Goal: Task Accomplishment & Management: Manage account settings

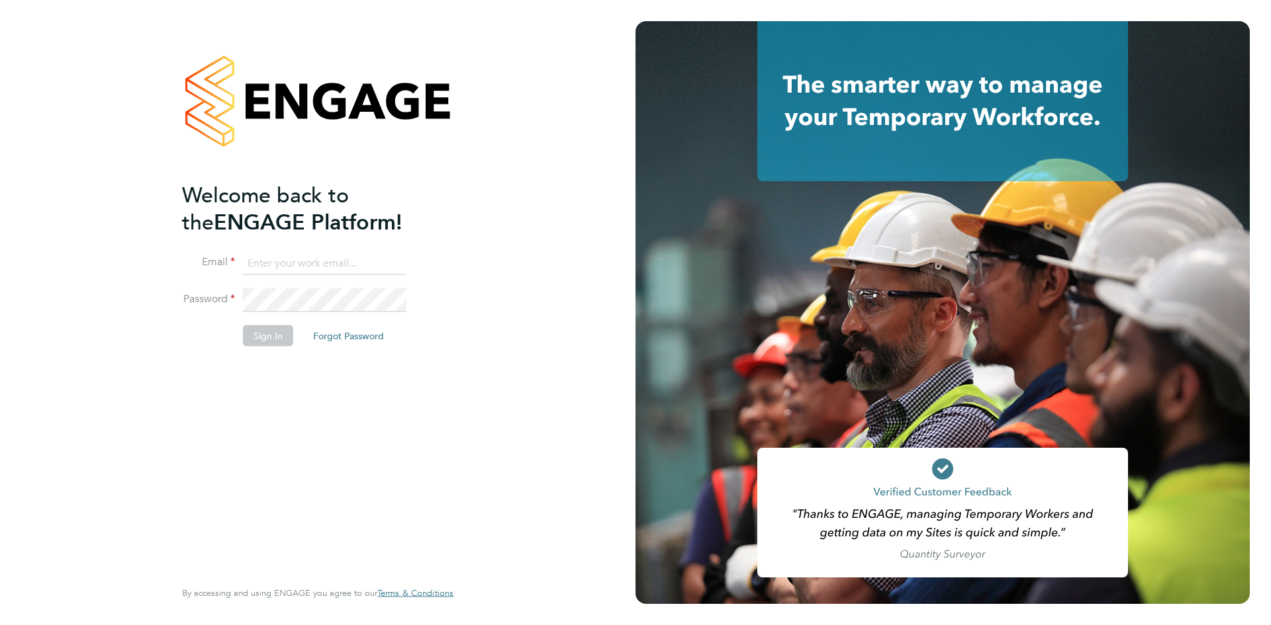
type input "codonovan@skilledcareers.co.uk"
click at [275, 333] on button "Sign In" at bounding box center [268, 335] width 50 height 21
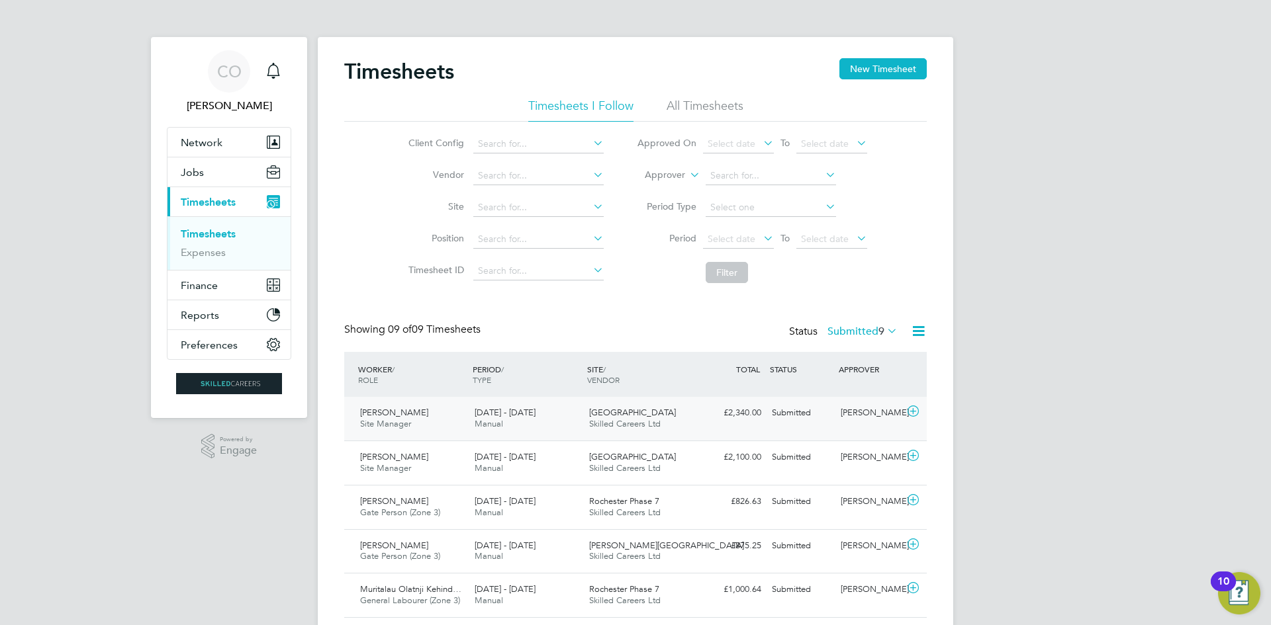
click at [704, 414] on div "£2,340.00 Submitted" at bounding box center [732, 413] width 69 height 22
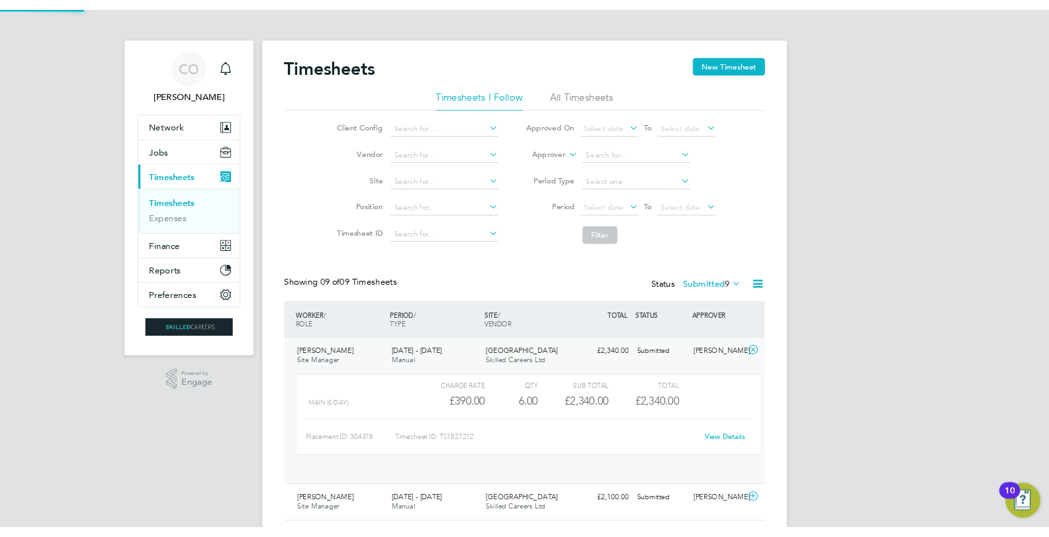
scroll to position [23, 129]
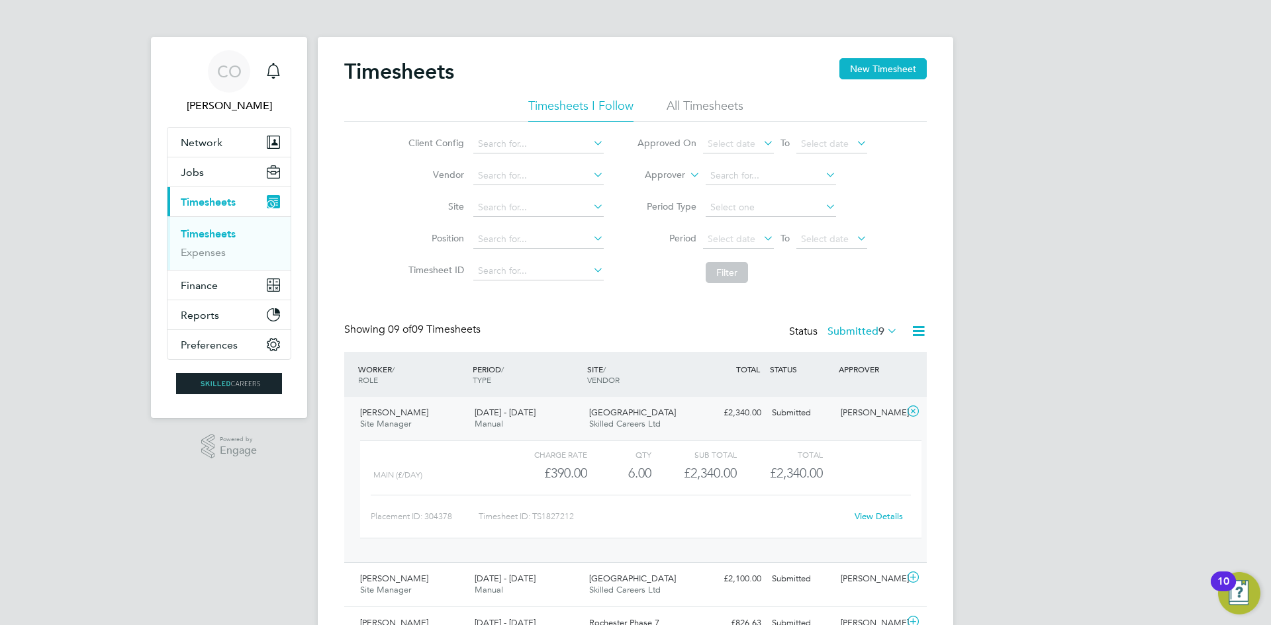
click at [874, 521] on link "View Details" at bounding box center [878, 516] width 48 height 11
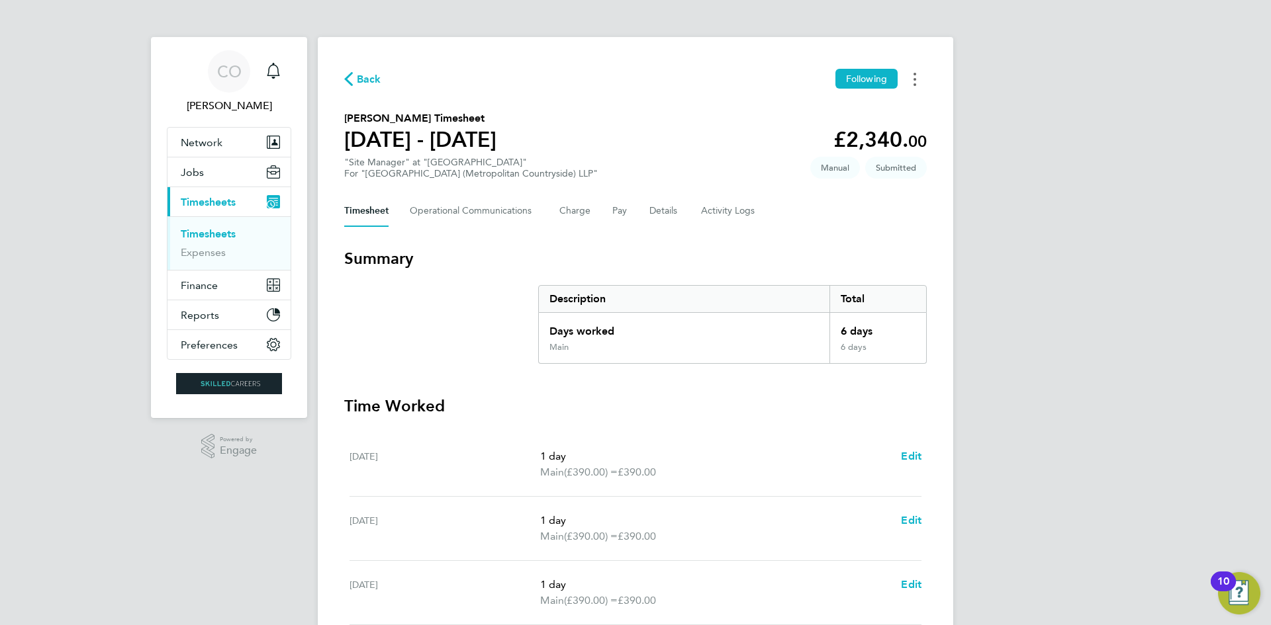
click at [918, 76] on button "Timesheets Menu" at bounding box center [915, 79] width 24 height 21
click at [734, 75] on div "Back Following Mark as absent Download timesheet" at bounding box center [635, 79] width 582 height 21
click at [654, 212] on button "Details" at bounding box center [664, 211] width 30 height 32
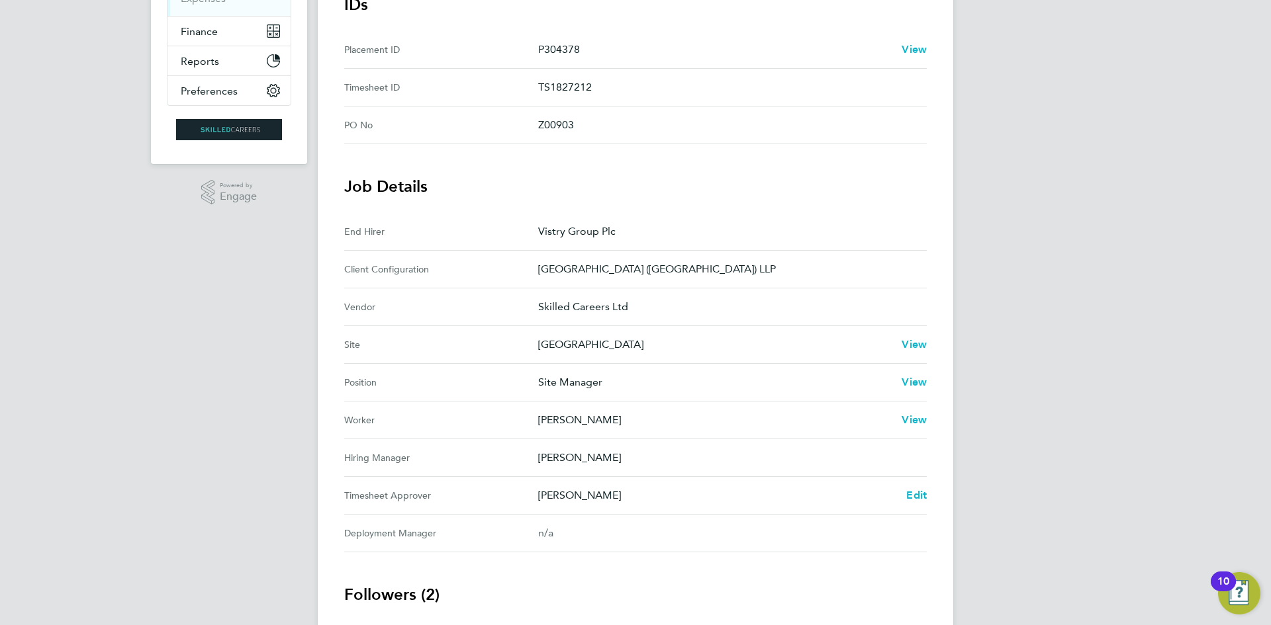
scroll to position [331, 0]
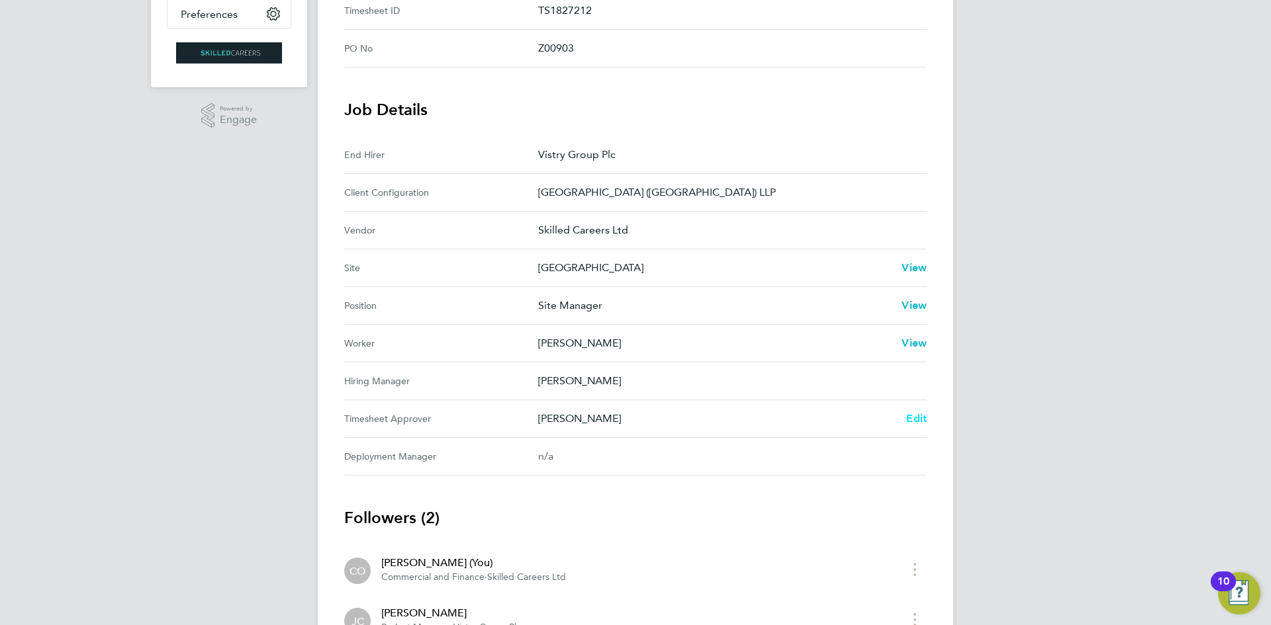
click at [917, 413] on span "Edit" at bounding box center [916, 418] width 21 height 13
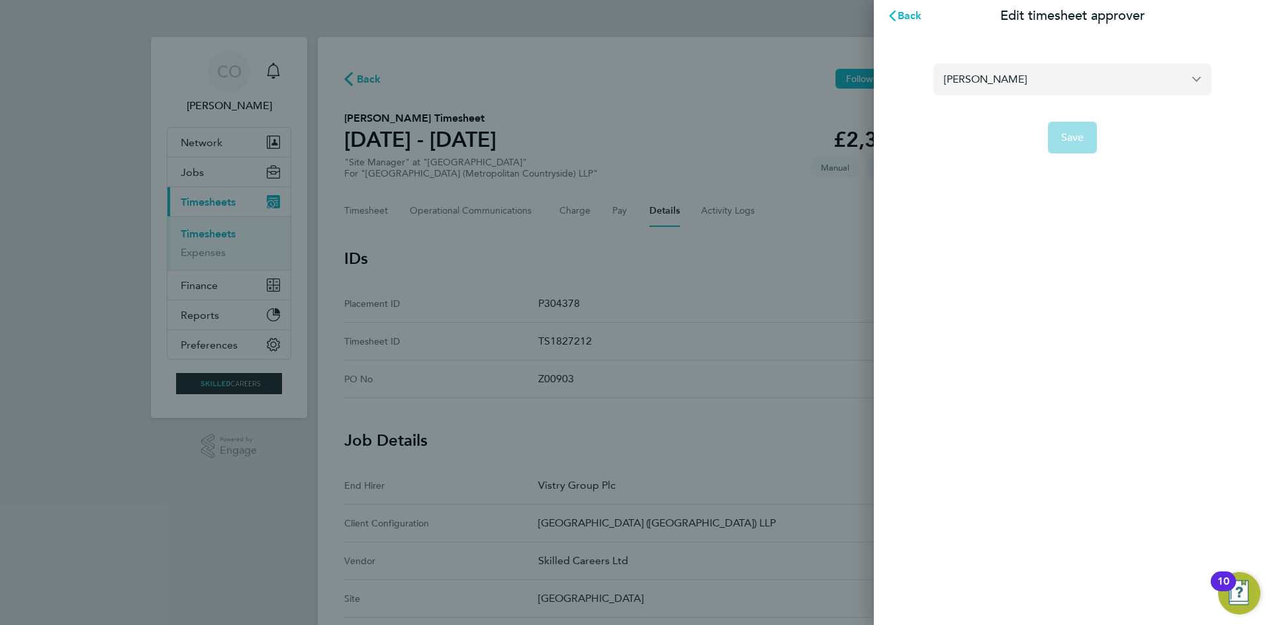
click at [1050, 78] on input "[PERSON_NAME]" at bounding box center [1072, 79] width 278 height 31
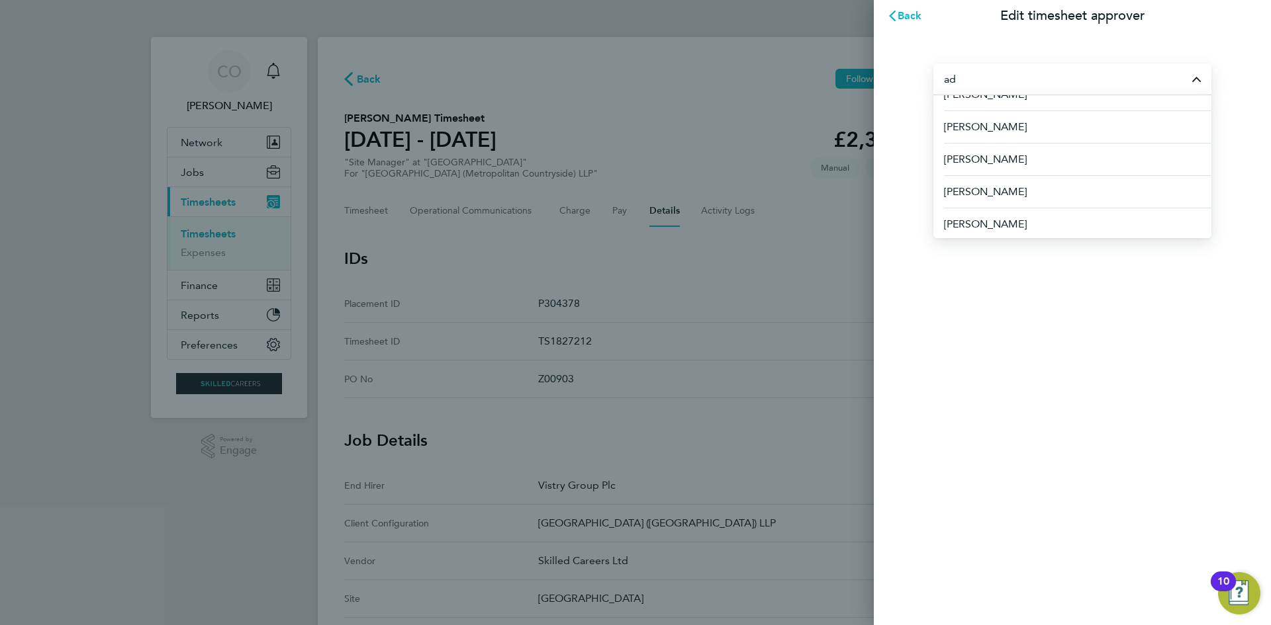
scroll to position [344, 0]
click at [1001, 187] on span "[PERSON_NAME]" at bounding box center [986, 190] width 85 height 16
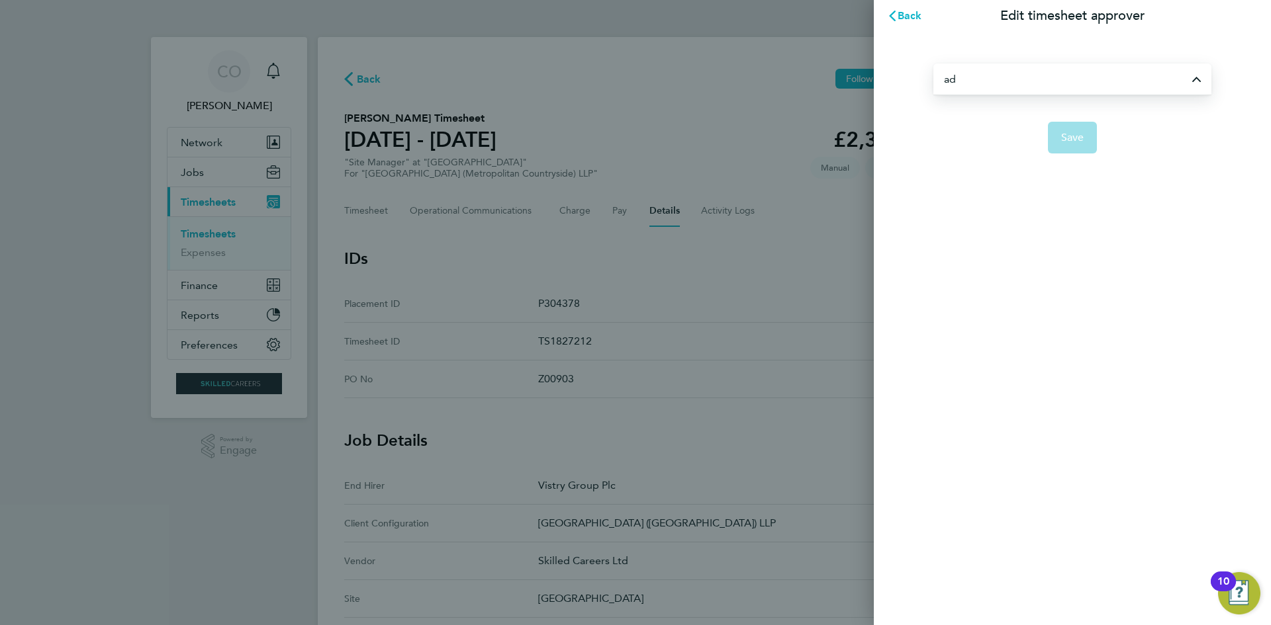
type input "[PERSON_NAME]"
click at [1068, 140] on span "Save" at bounding box center [1072, 137] width 23 height 13
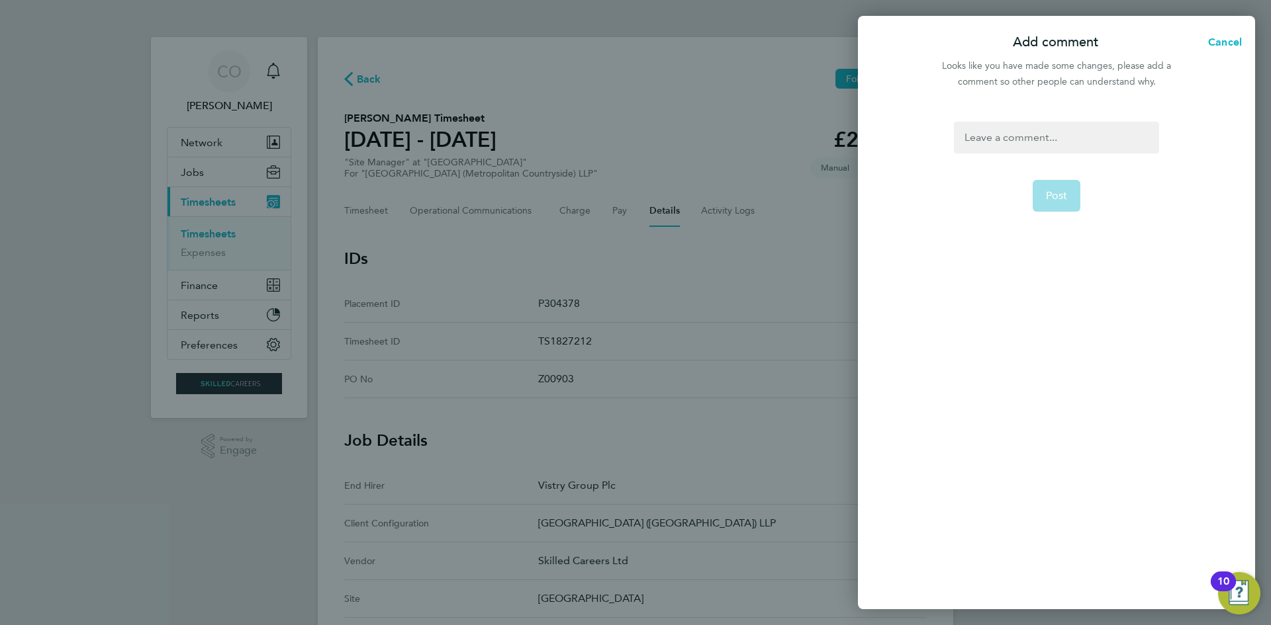
click at [1023, 132] on div at bounding box center [1056, 138] width 205 height 32
click at [1003, 135] on div at bounding box center [1056, 138] width 205 height 32
click at [1052, 191] on span "Post" at bounding box center [1057, 195] width 22 height 13
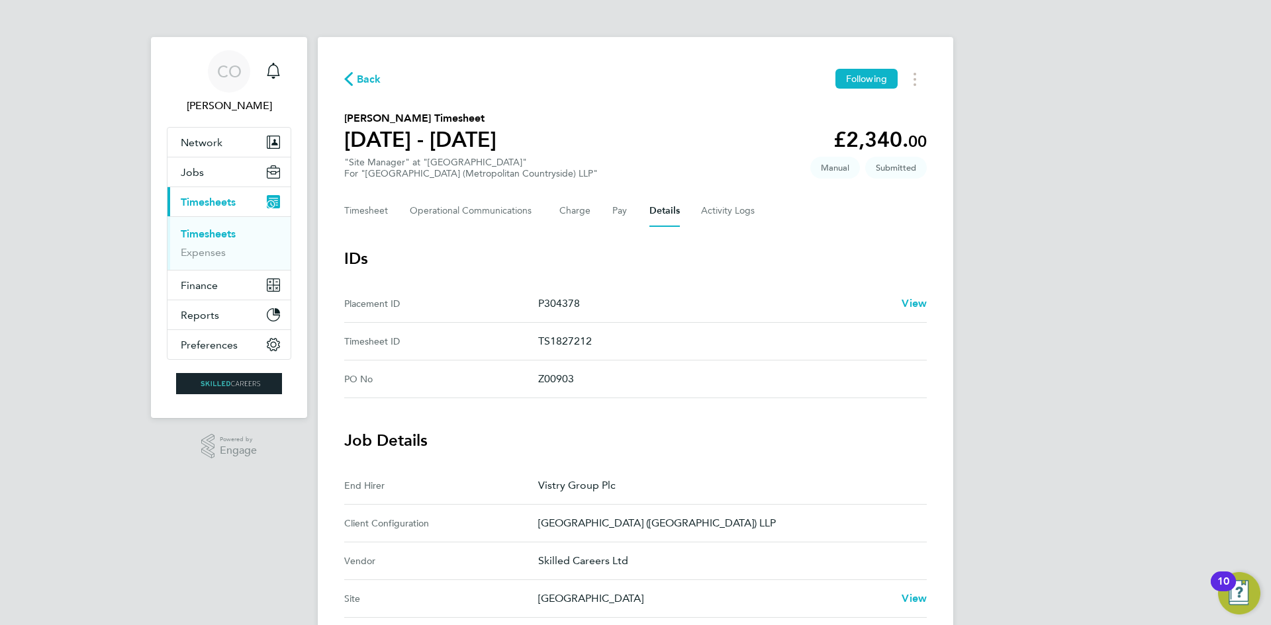
click at [366, 81] on span "Back" at bounding box center [369, 79] width 24 height 16
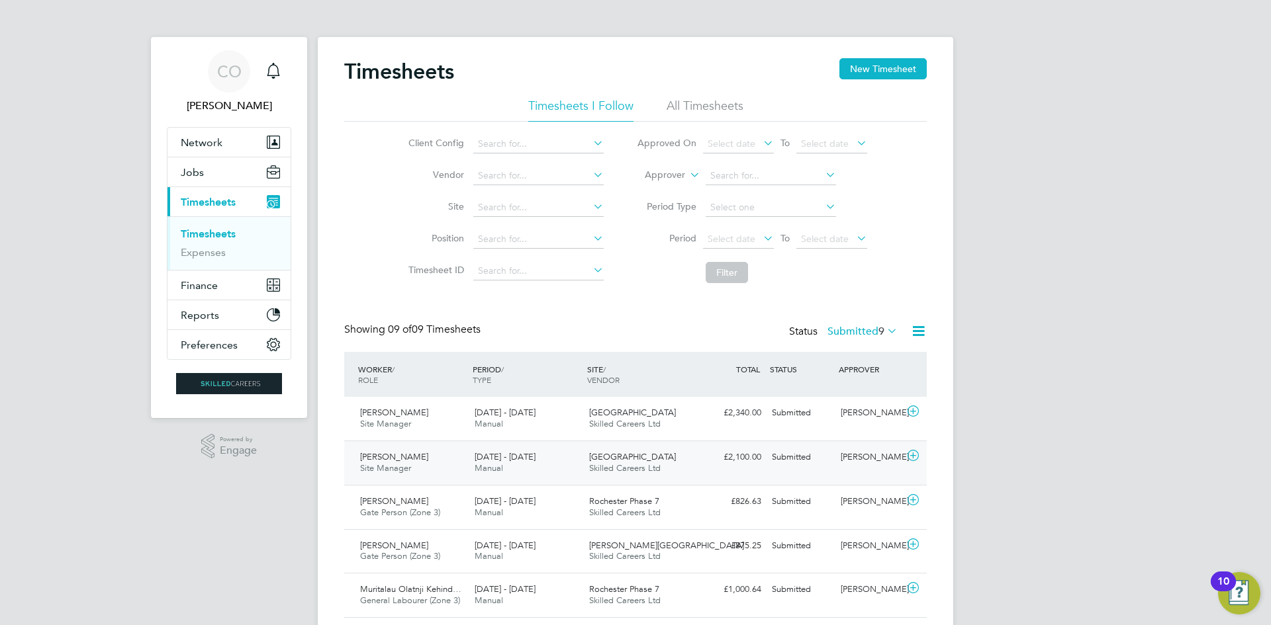
click at [838, 461] on div "Jonathan Convery" at bounding box center [869, 458] width 69 height 22
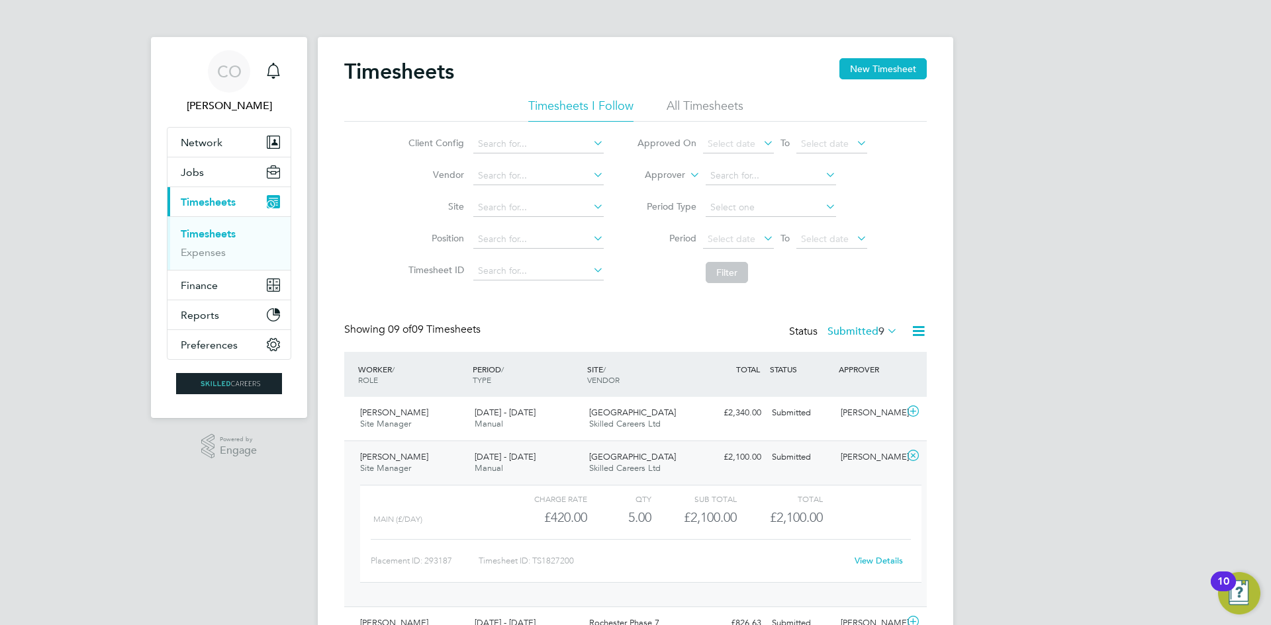
click at [879, 564] on link "View Details" at bounding box center [878, 560] width 48 height 11
click at [273, 64] on icon "Main navigation" at bounding box center [273, 69] width 13 height 13
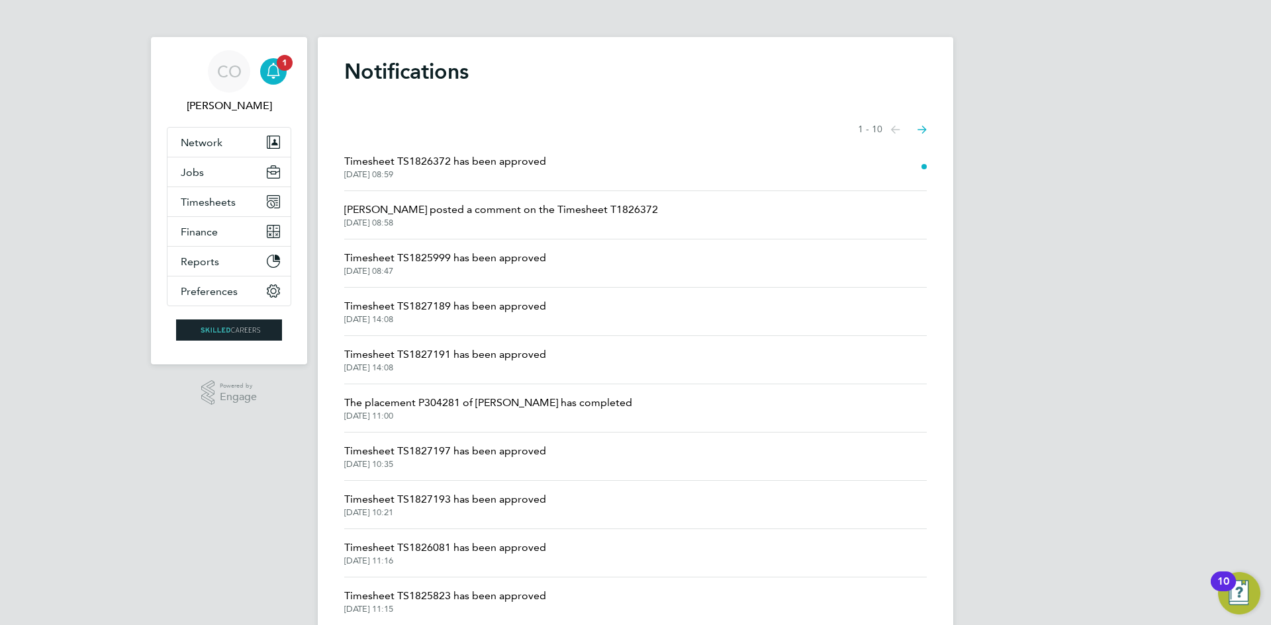
click at [493, 172] on span "24 Sep 2025, 08:59" at bounding box center [445, 174] width 202 height 11
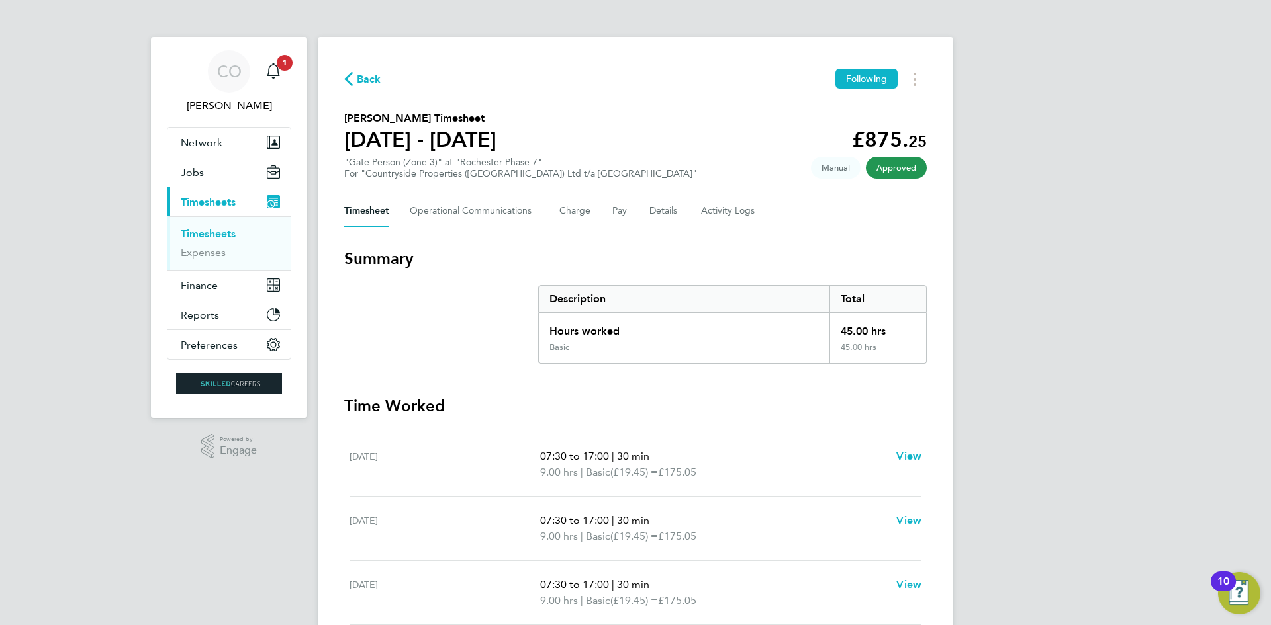
click at [355, 83] on span "Back" at bounding box center [362, 78] width 37 height 13
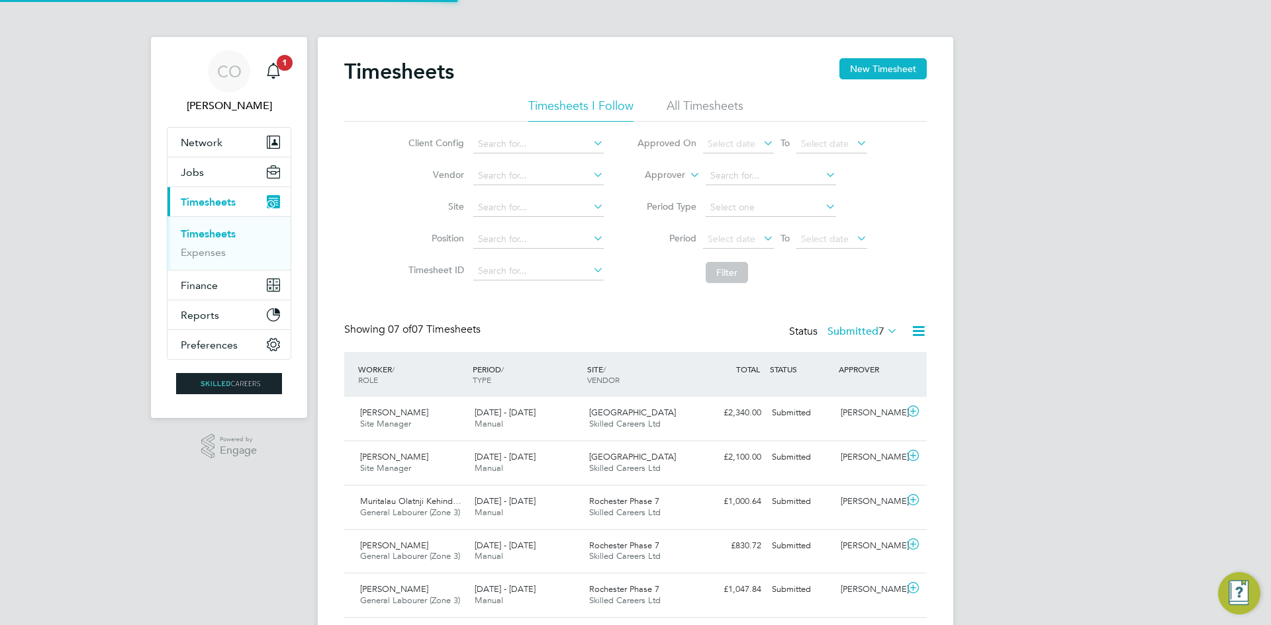
scroll to position [34, 115]
click at [277, 67] on app-badge "1" at bounding box center [285, 62] width 16 height 13
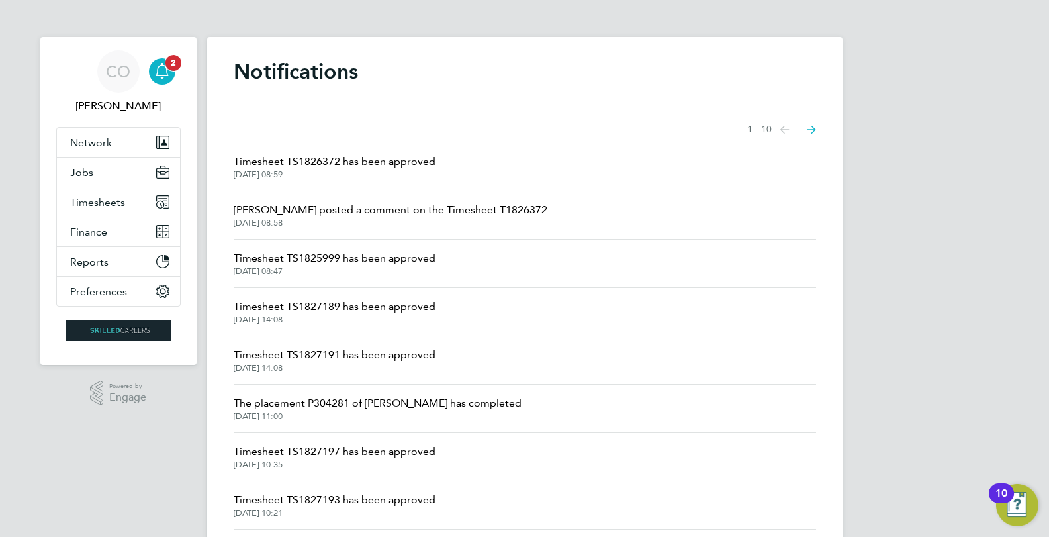
click at [159, 66] on icon "Main navigation" at bounding box center [162, 69] width 13 height 13
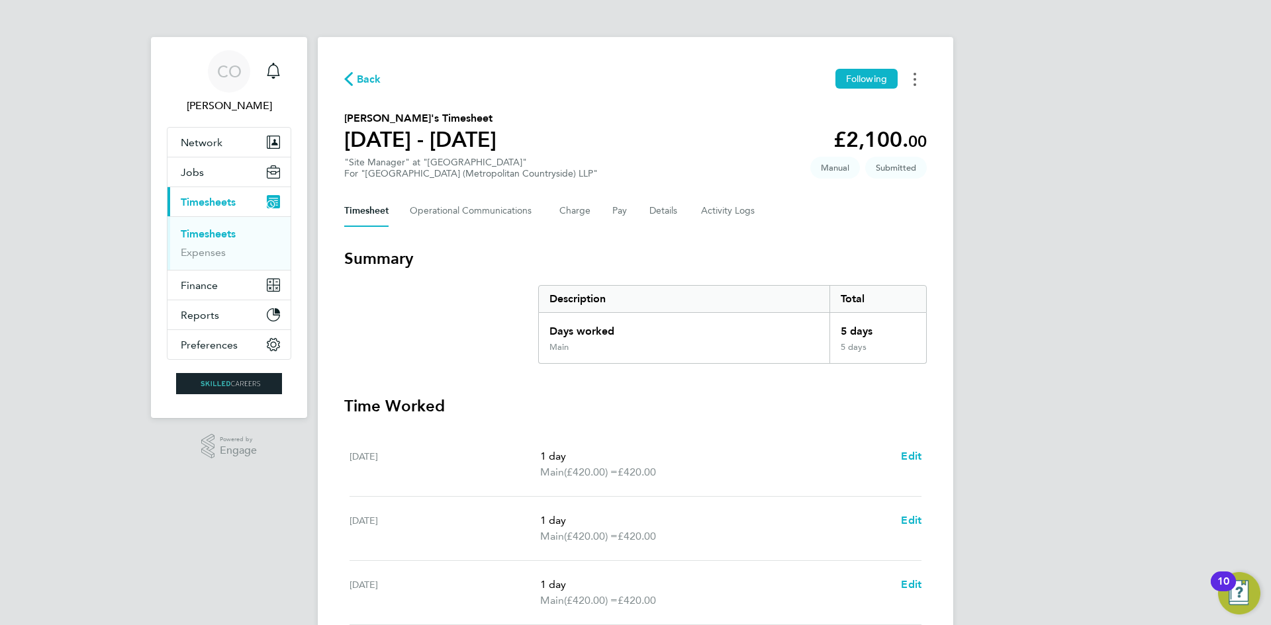
click at [915, 75] on circle "Timesheets Menu" at bounding box center [914, 74] width 3 height 3
click at [730, 230] on div "Back Following [PERSON_NAME] as absent Download timesheet [PERSON_NAME]'s Times…" at bounding box center [635, 491] width 635 height 909
click at [652, 210] on button "Details" at bounding box center [664, 211] width 30 height 32
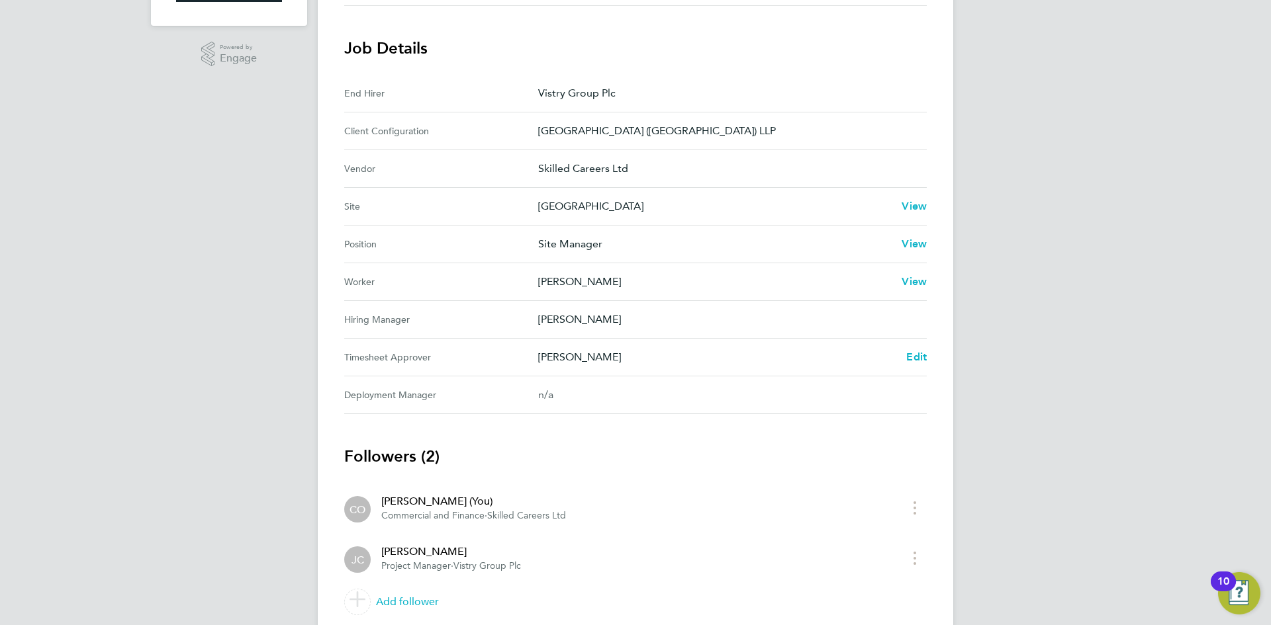
scroll to position [441, 0]
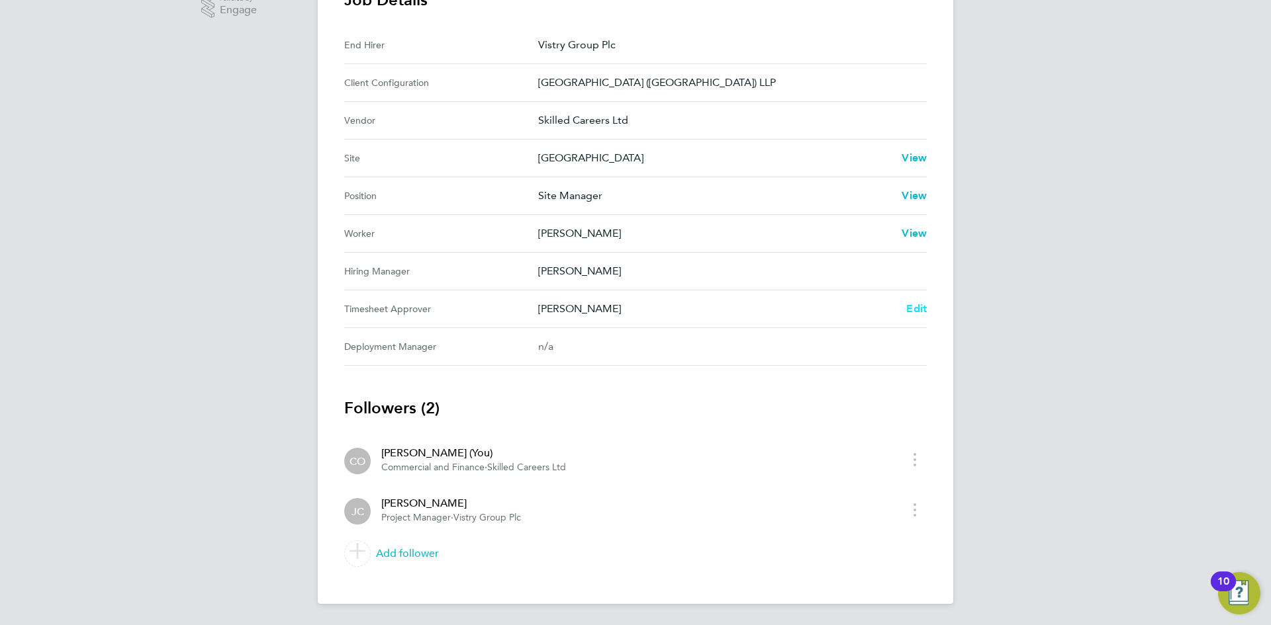
click at [919, 306] on span "Edit" at bounding box center [916, 308] width 21 height 13
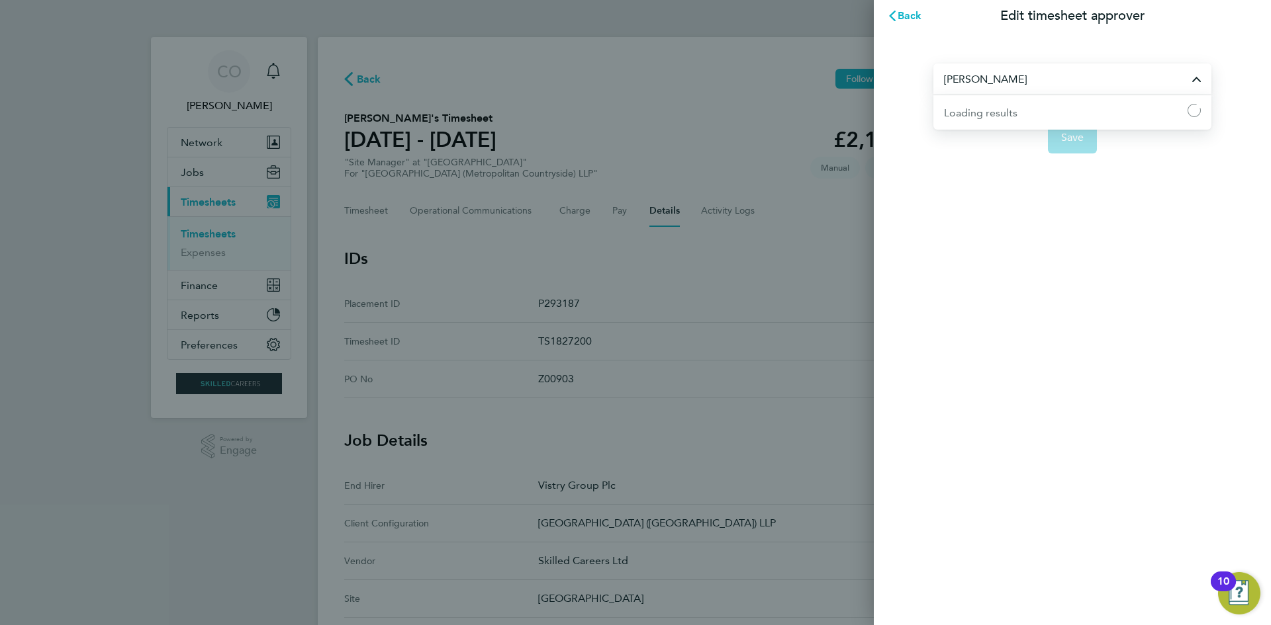
click at [1035, 85] on input "Jonathan Convery" at bounding box center [1072, 79] width 278 height 31
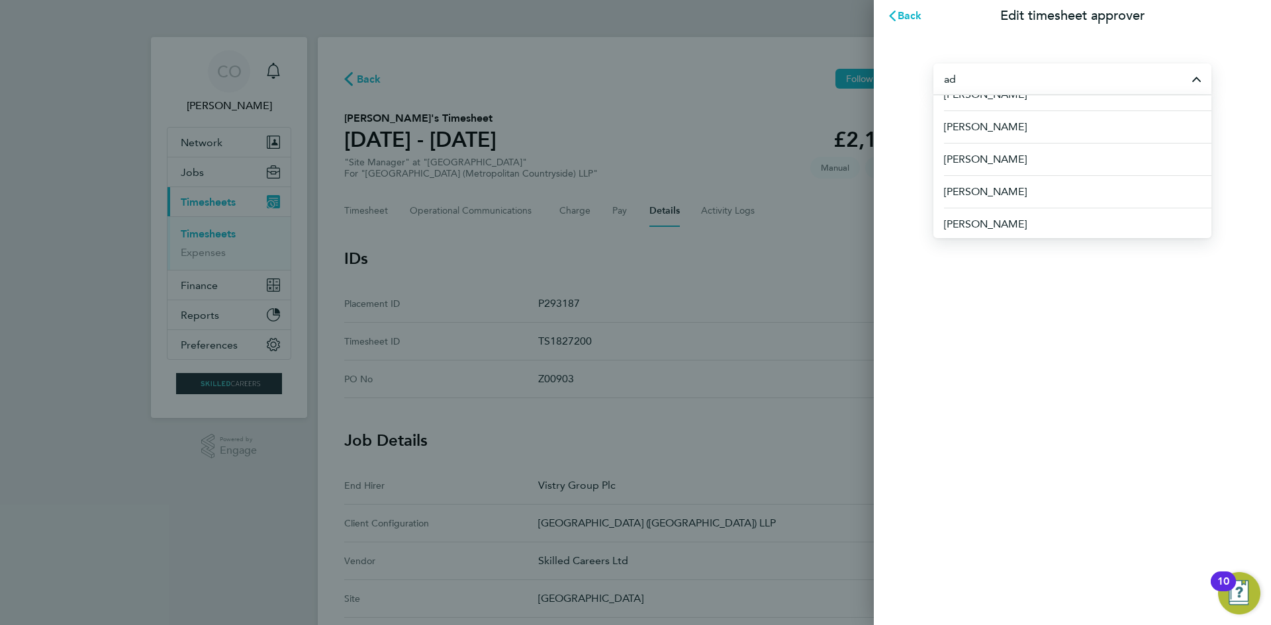
scroll to position [344, 0]
click at [1034, 181] on li "[PERSON_NAME]" at bounding box center [1072, 189] width 278 height 32
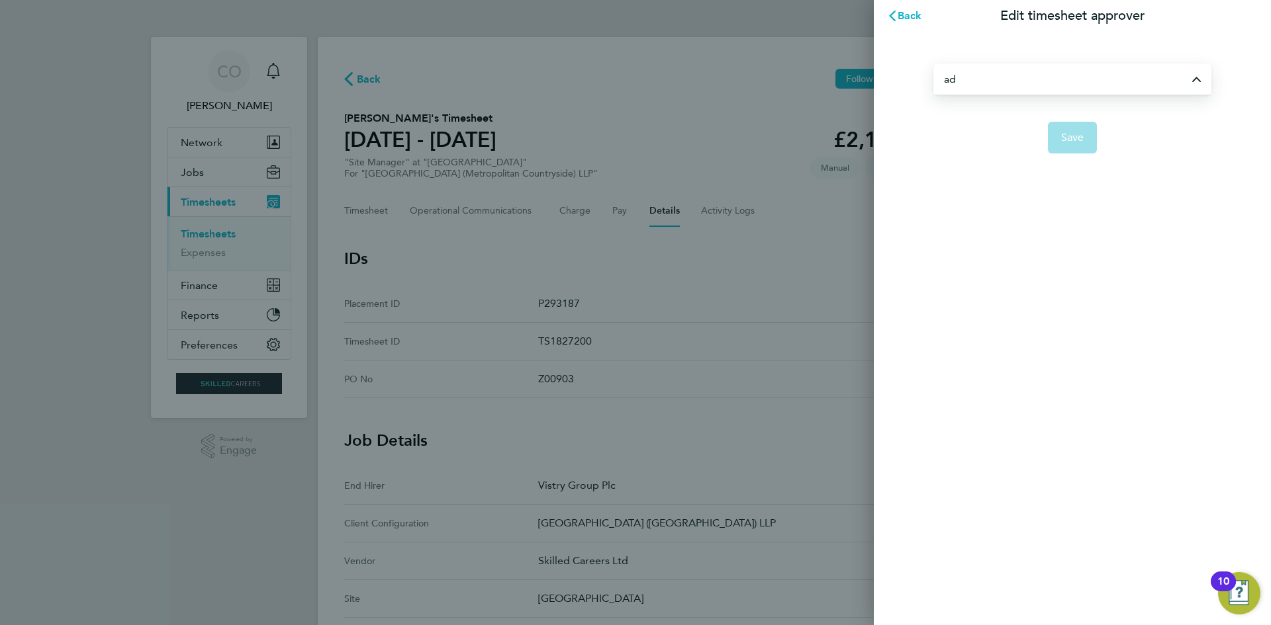
type input "[PERSON_NAME]"
click at [1076, 140] on span "Save" at bounding box center [1072, 137] width 23 height 13
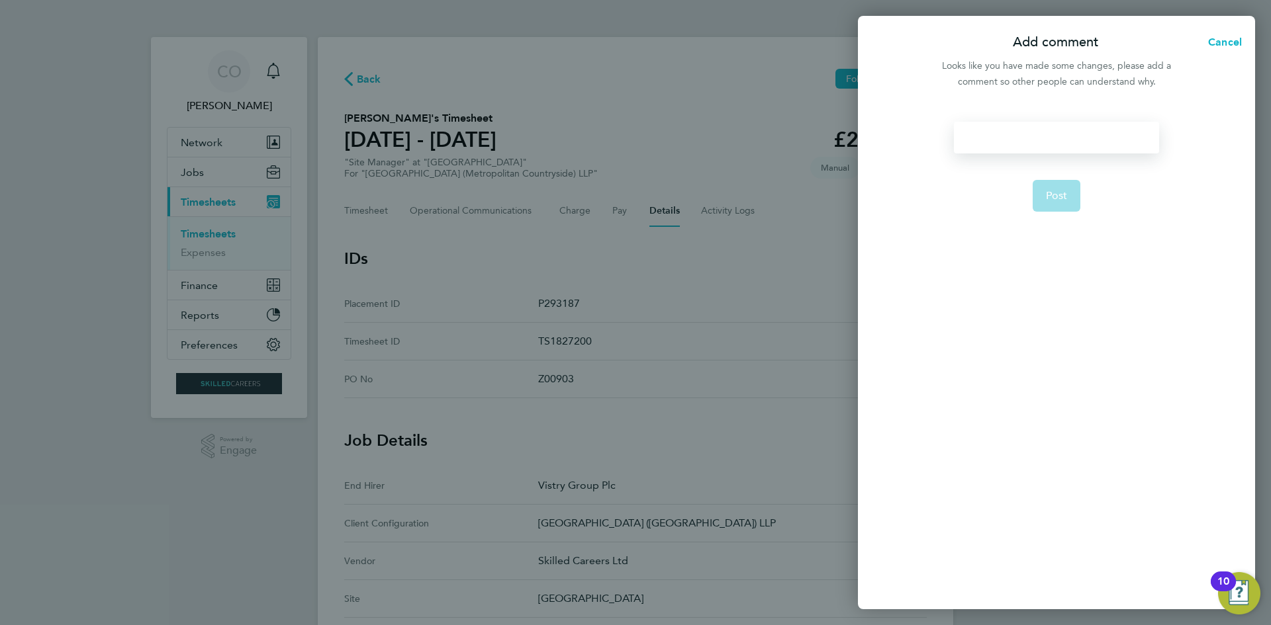
click at [1005, 140] on div at bounding box center [1056, 138] width 205 height 32
click at [1007, 140] on div at bounding box center [1056, 138] width 205 height 32
click at [1046, 199] on span "Post" at bounding box center [1057, 195] width 22 height 13
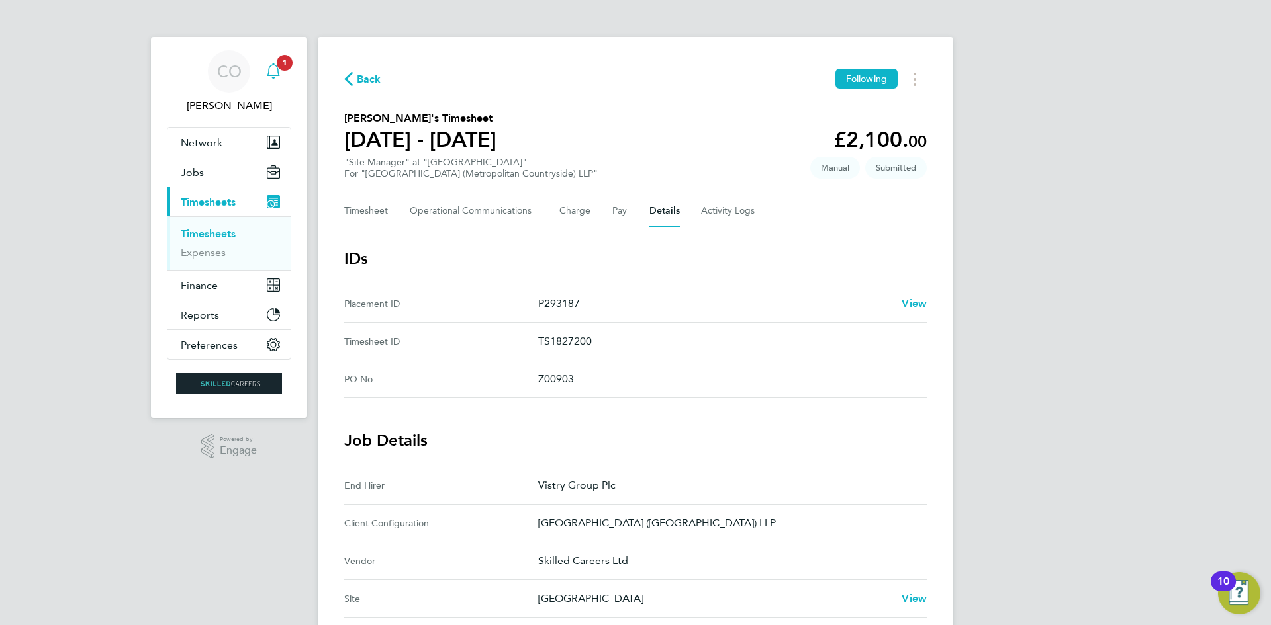
click at [287, 66] on span "1" at bounding box center [285, 63] width 16 height 16
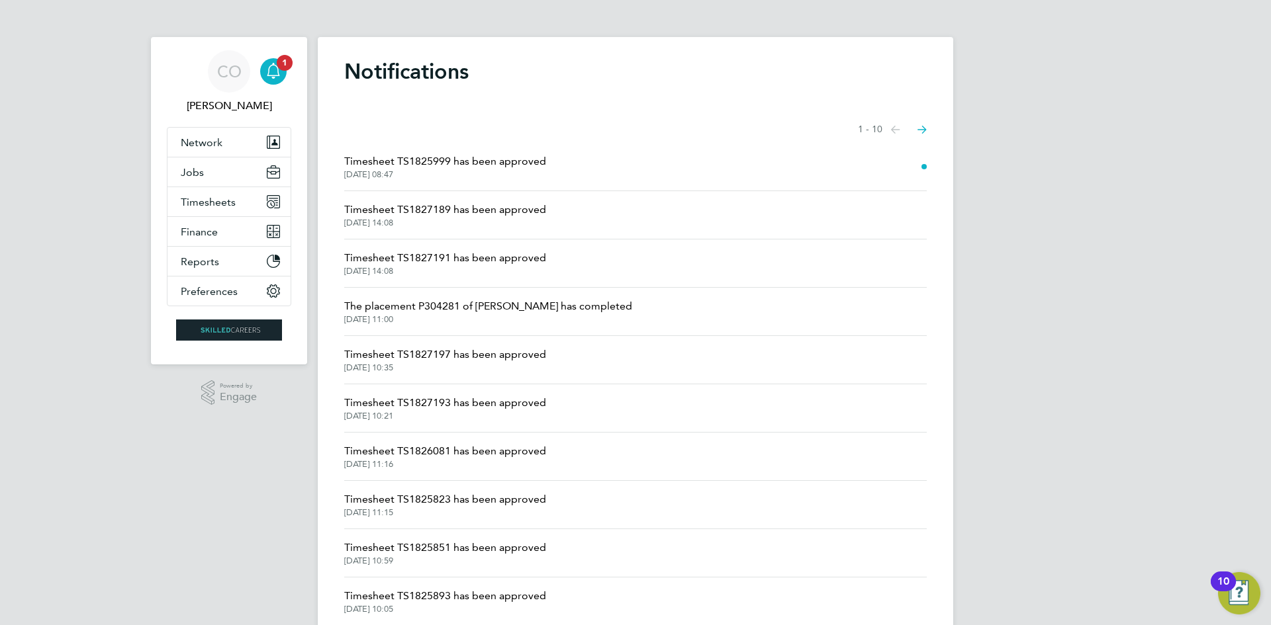
click at [506, 165] on span "Timesheet TS1825999 has been approved" at bounding box center [445, 162] width 202 height 16
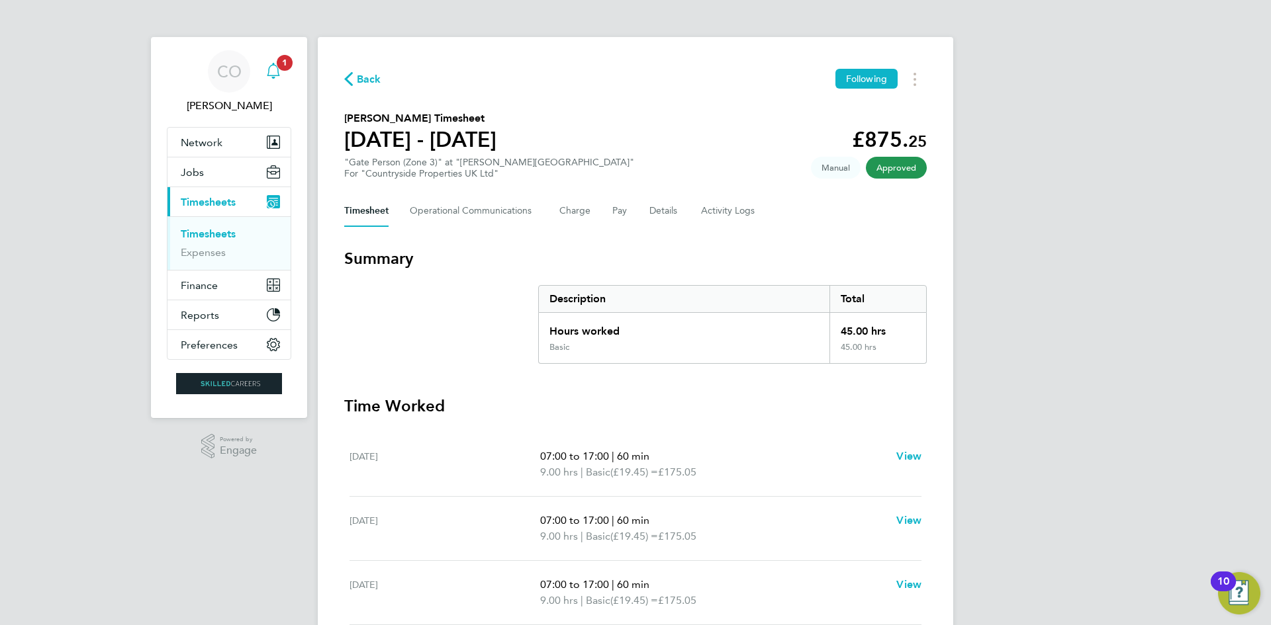
click at [268, 62] on div "Main navigation" at bounding box center [273, 71] width 26 height 26
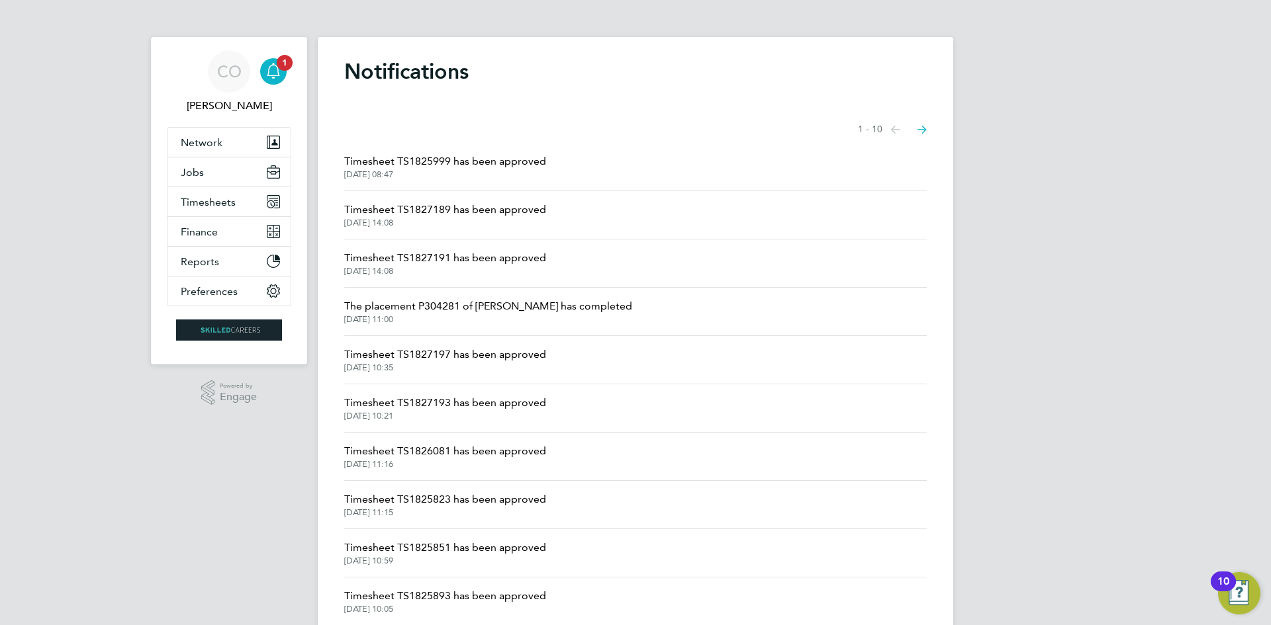
click at [442, 182] on li "Timesheet TS1825999 has been approved 24 Sep 2025, 08:47" at bounding box center [635, 167] width 582 height 48
click at [459, 166] on span "Timesheet TS1825999 has been approved" at bounding box center [445, 162] width 202 height 16
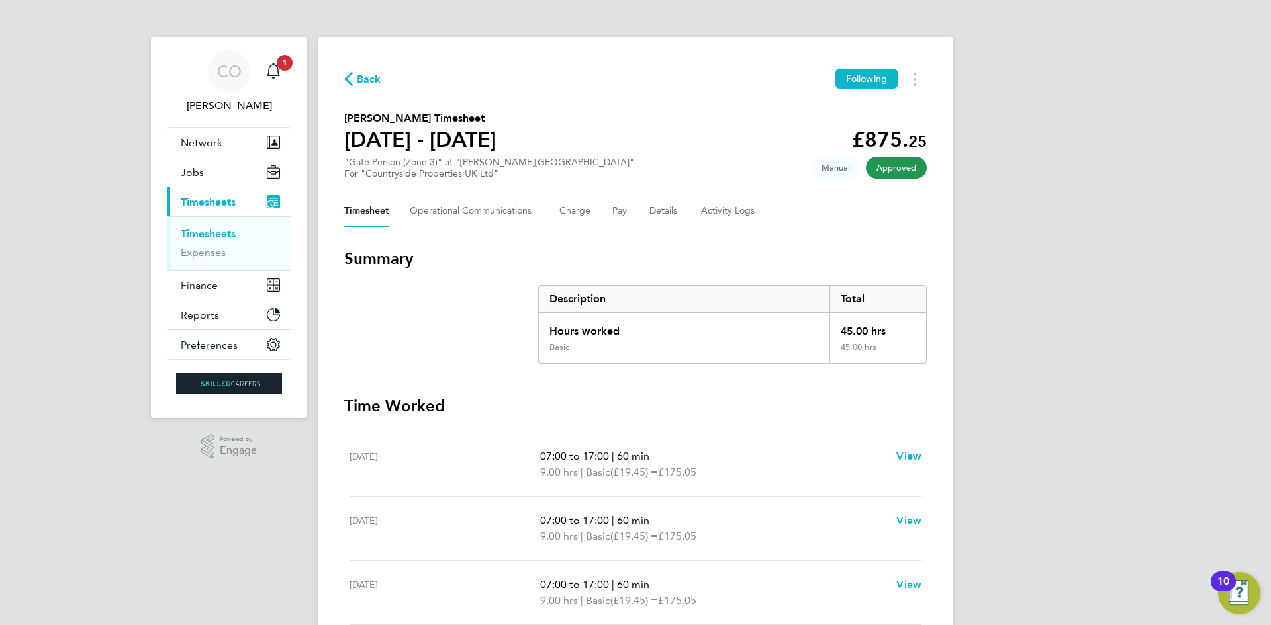
click at [361, 73] on span "Back" at bounding box center [369, 79] width 24 height 16
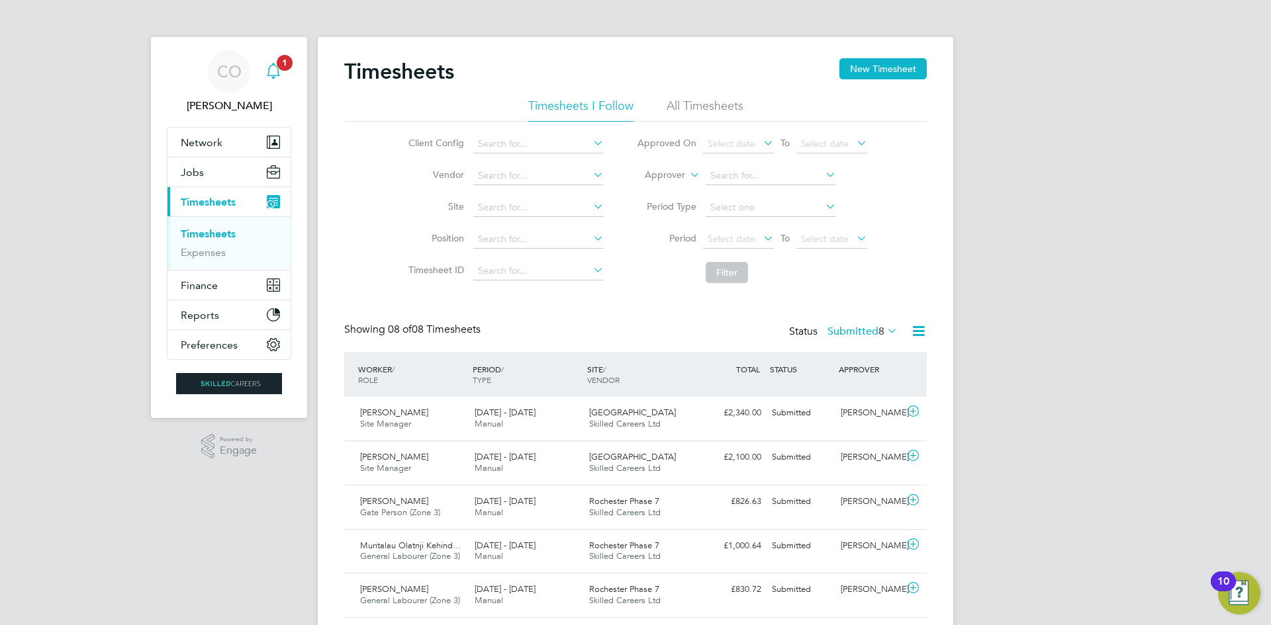
click at [281, 71] on icon "Main navigation" at bounding box center [273, 71] width 16 height 16
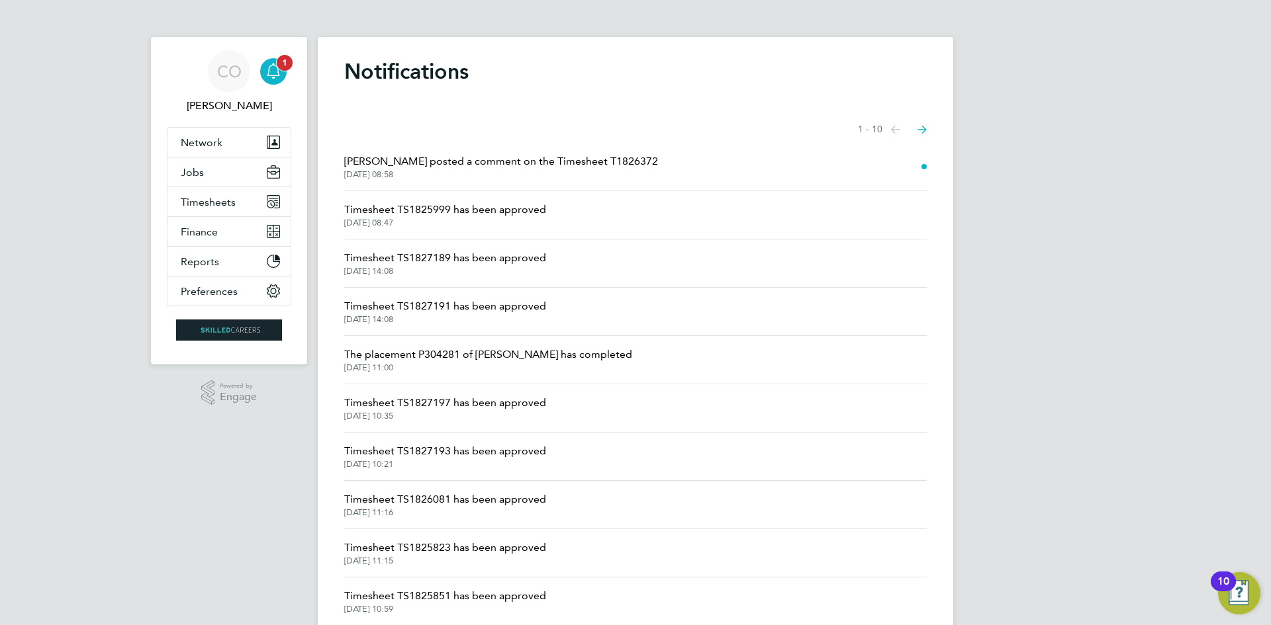
click at [286, 68] on span "1" at bounding box center [285, 63] width 16 height 16
click at [361, 169] on span "[DATE] 08:58" at bounding box center [501, 174] width 314 height 11
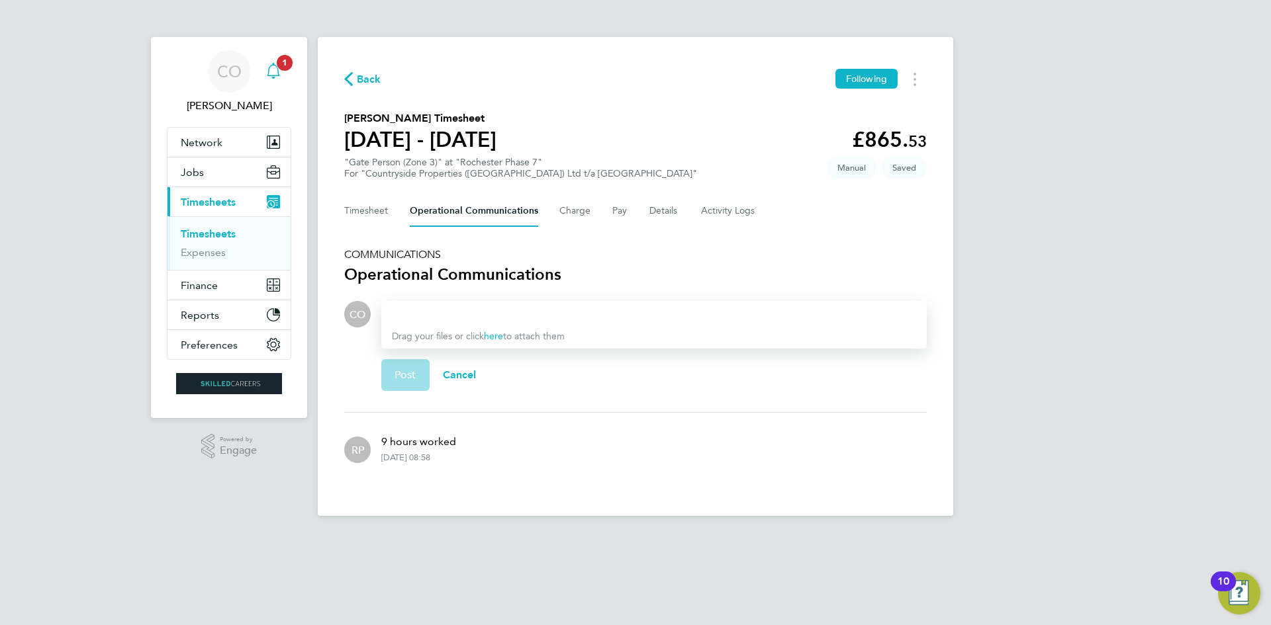
click at [283, 60] on span "1" at bounding box center [285, 63] width 16 height 16
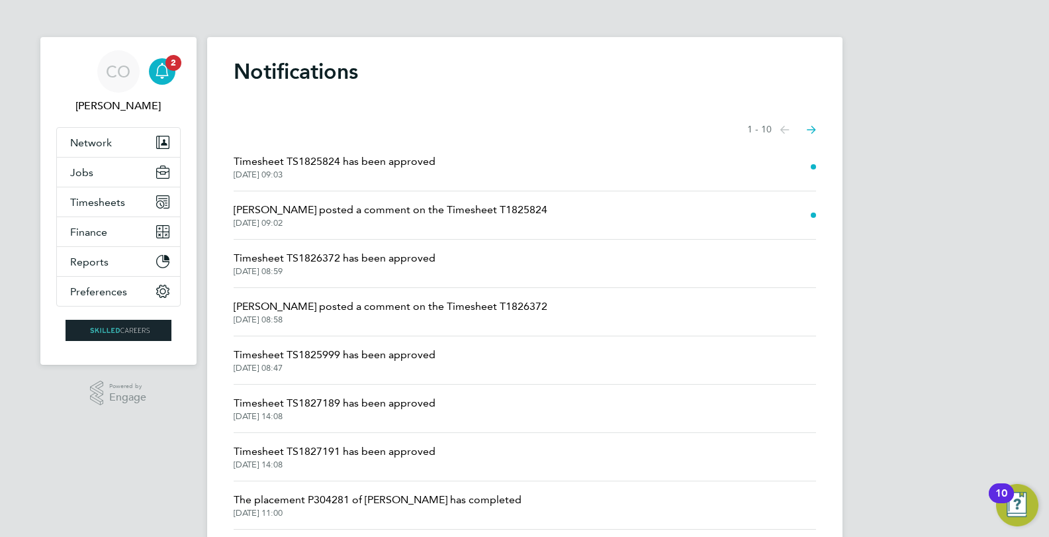
click at [316, 177] on span "[DATE] 09:03" at bounding box center [335, 174] width 202 height 11
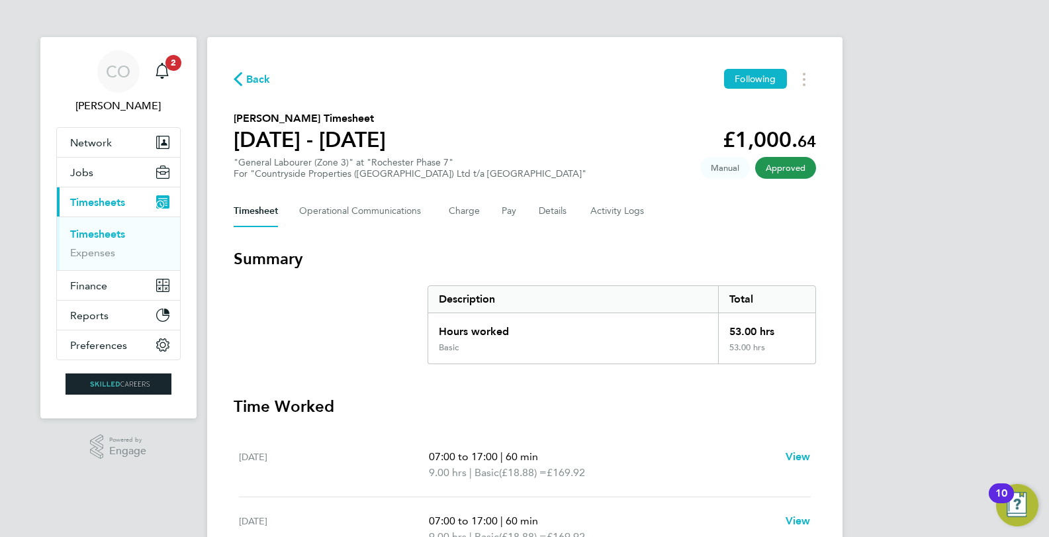
click at [248, 73] on span "Back" at bounding box center [258, 79] width 24 height 16
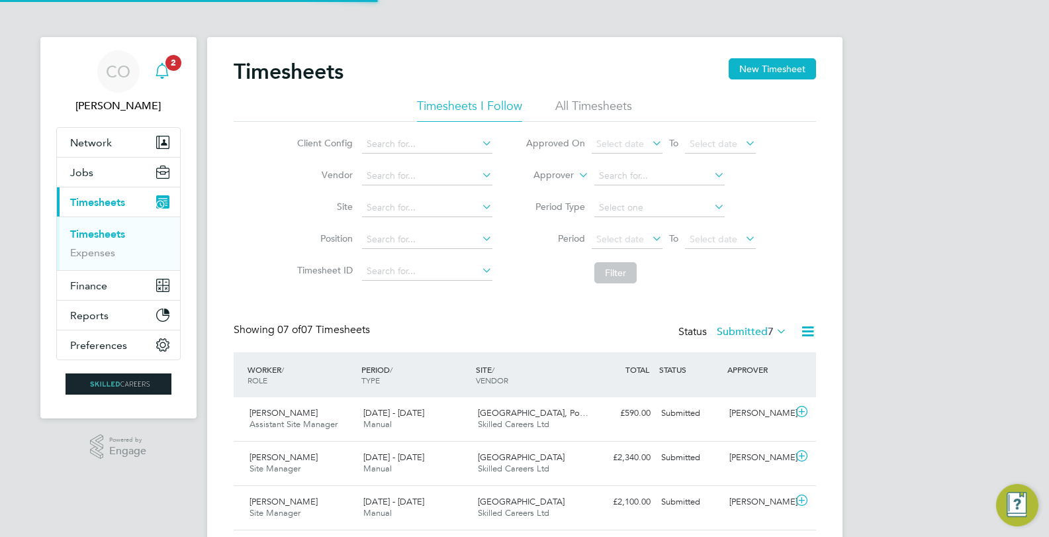
click at [162, 63] on icon "Main navigation" at bounding box center [162, 71] width 16 height 16
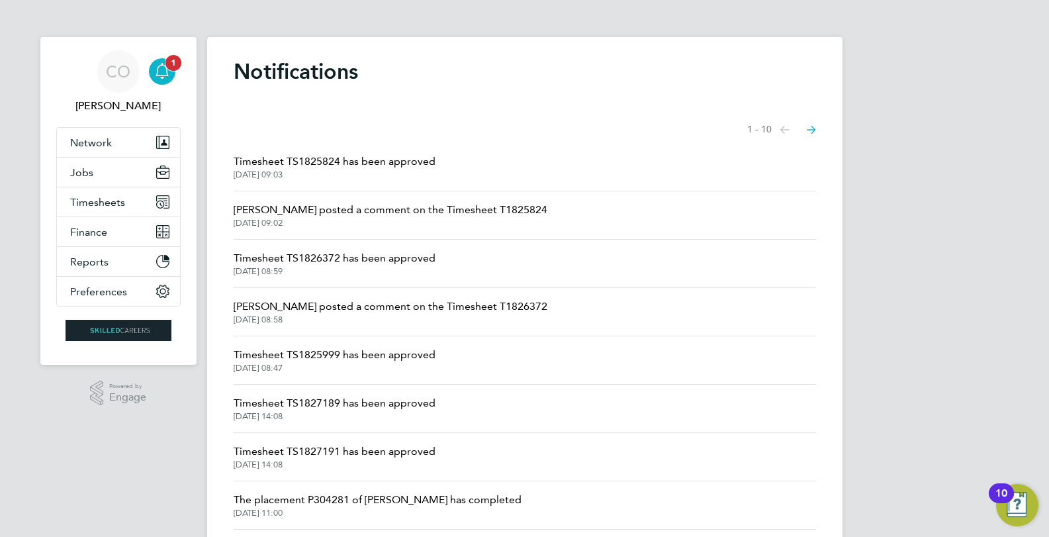
click at [171, 66] on span "1" at bounding box center [173, 63] width 16 height 16
click at [159, 75] on icon "Main navigation" at bounding box center [162, 69] width 13 height 13
click at [358, 221] on span "[DATE] 09:11" at bounding box center [335, 223] width 202 height 11
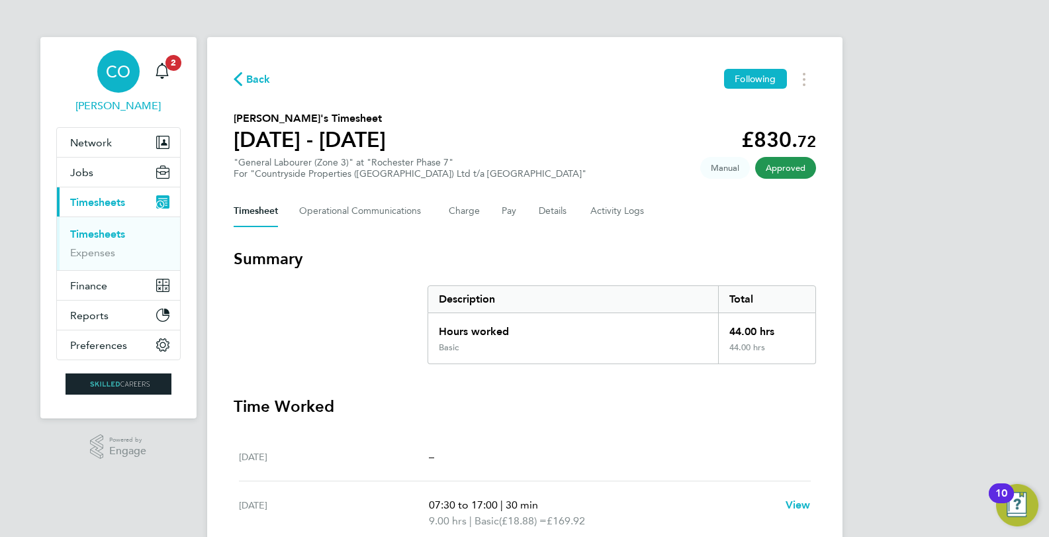
click at [177, 71] on link "CO [PERSON_NAME]" at bounding box center [118, 82] width 124 height 64
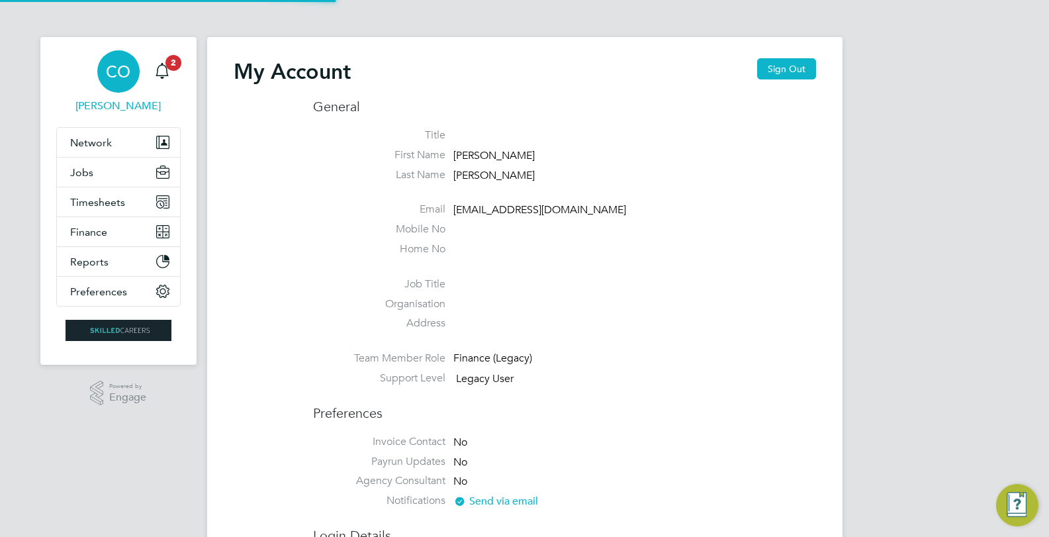
type input "[EMAIL_ADDRESS][DOMAIN_NAME]"
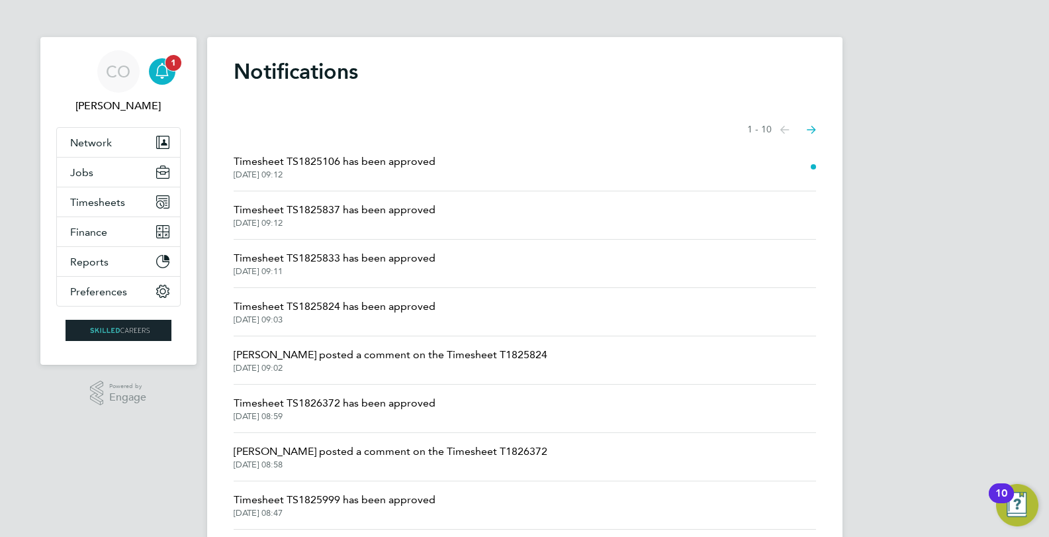
click at [169, 66] on span "1" at bounding box center [173, 63] width 16 height 16
click at [285, 166] on span "Timesheet TS1825106 has been approved" at bounding box center [335, 162] width 202 height 16
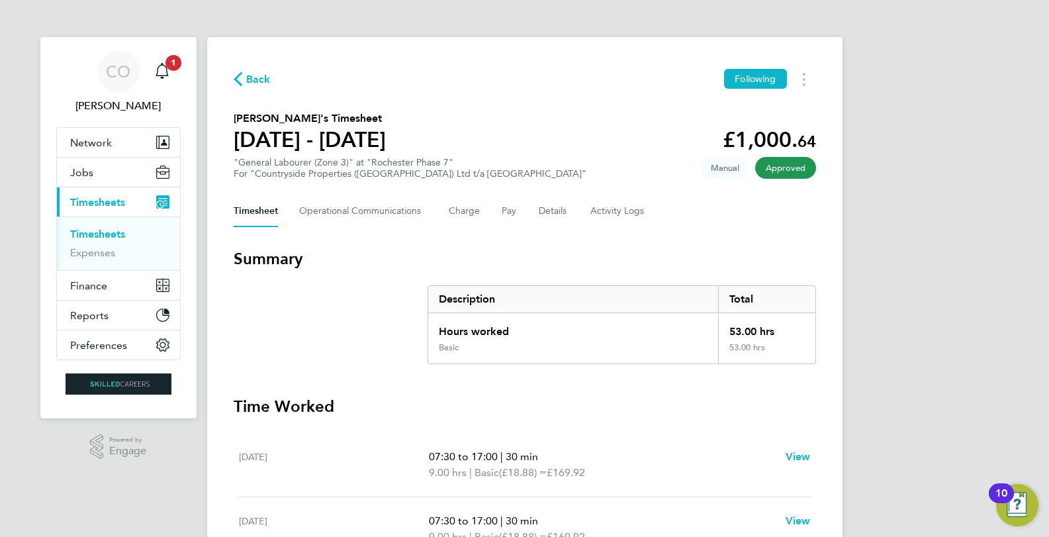
click at [246, 76] on span "Back" at bounding box center [258, 79] width 24 height 16
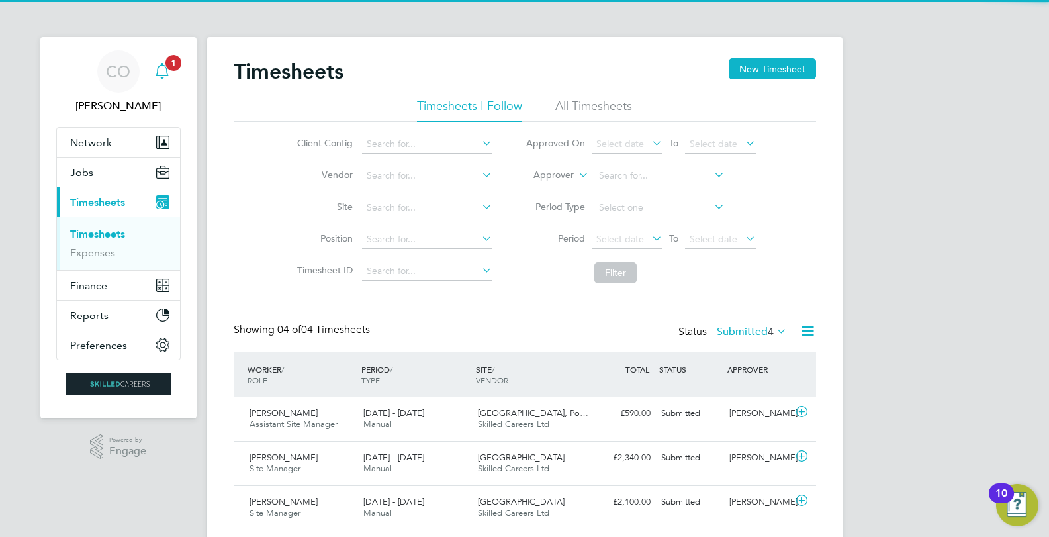
click at [162, 67] on icon "Main navigation" at bounding box center [162, 71] width 16 height 16
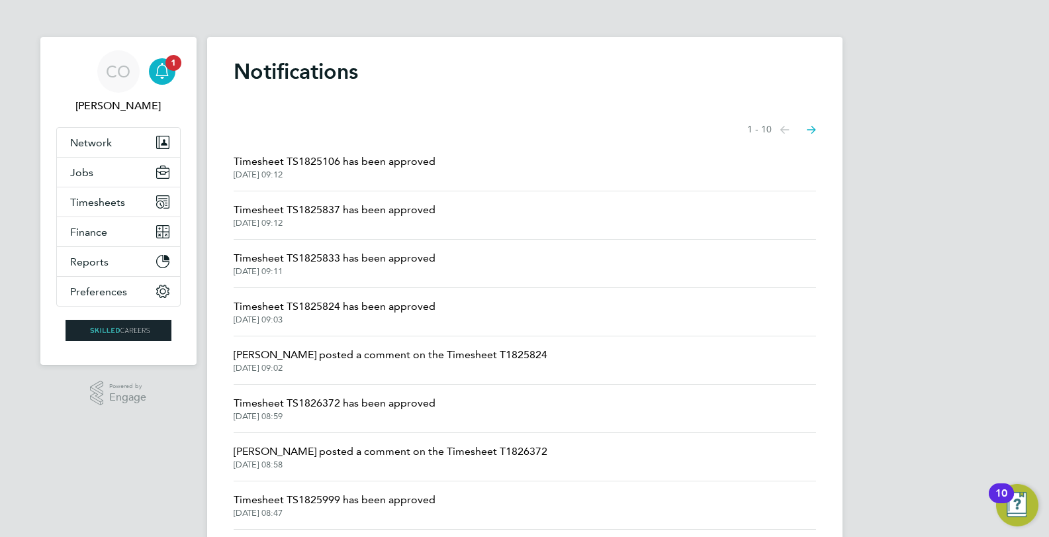
click at [295, 161] on span "Timesheet TS1825106 has been approved" at bounding box center [335, 162] width 202 height 16
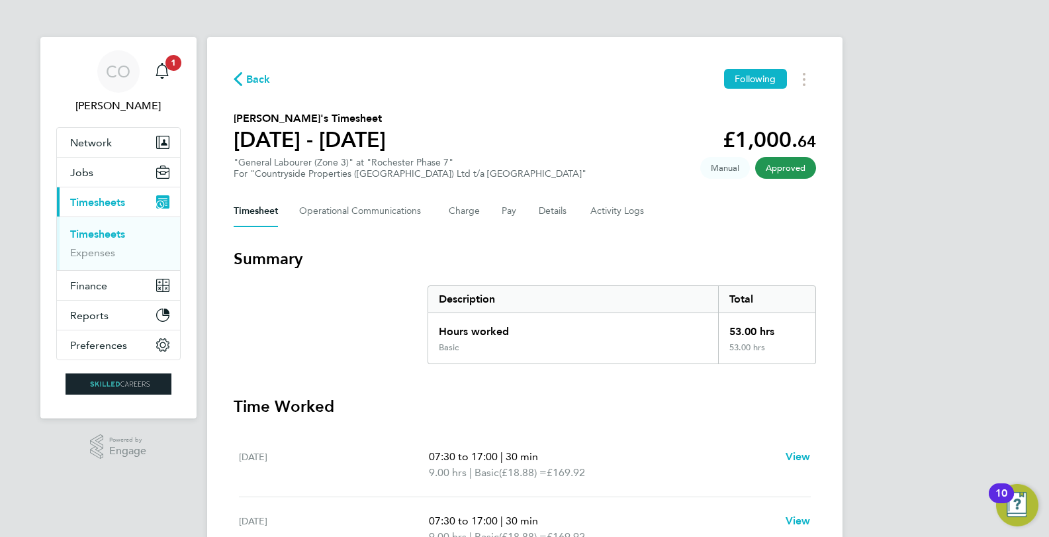
click at [99, 228] on ul "Timesheets Expenses" at bounding box center [118, 243] width 123 height 54
click at [99, 230] on link "Timesheets" at bounding box center [97, 234] width 55 height 13
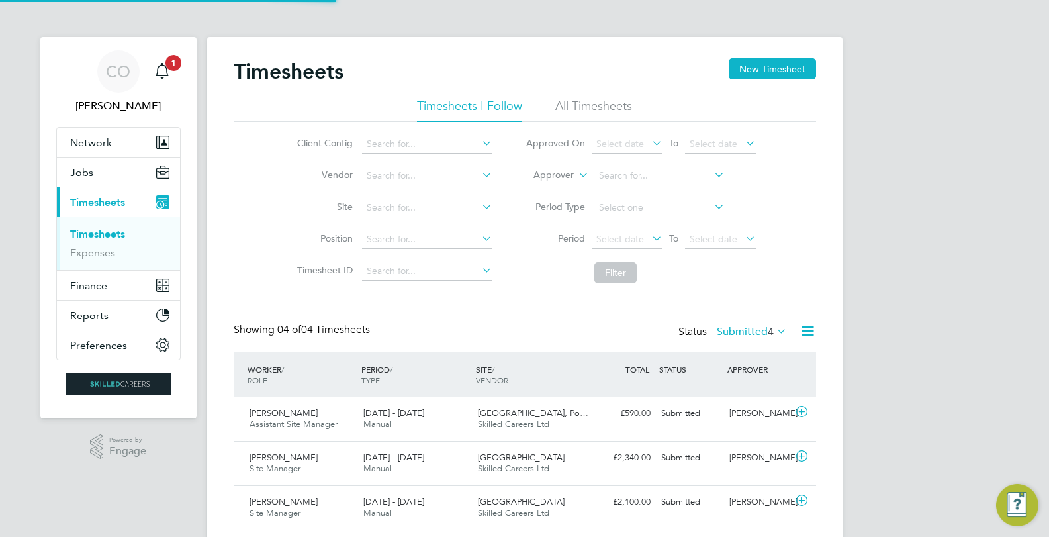
scroll to position [34, 115]
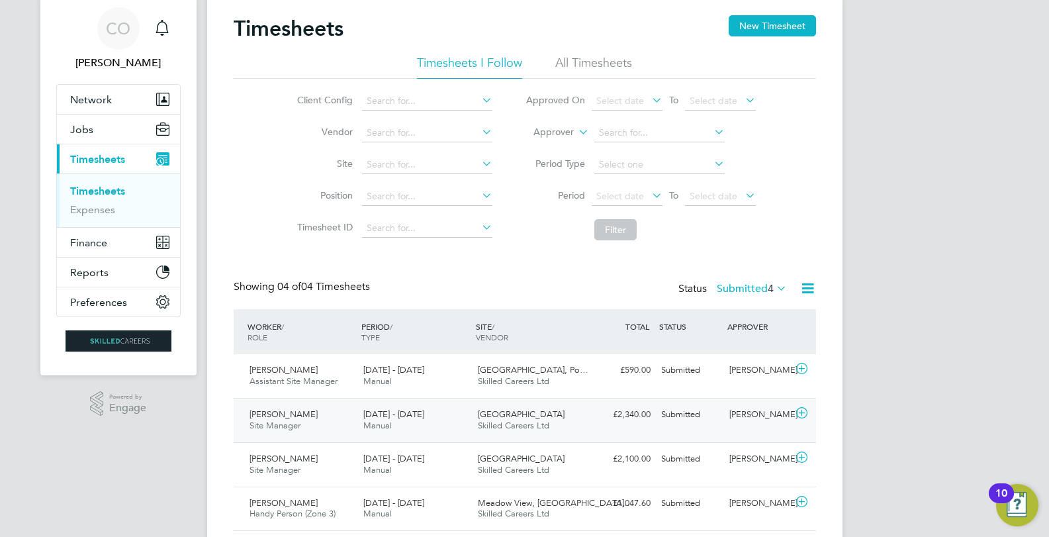
scroll to position [85, 0]
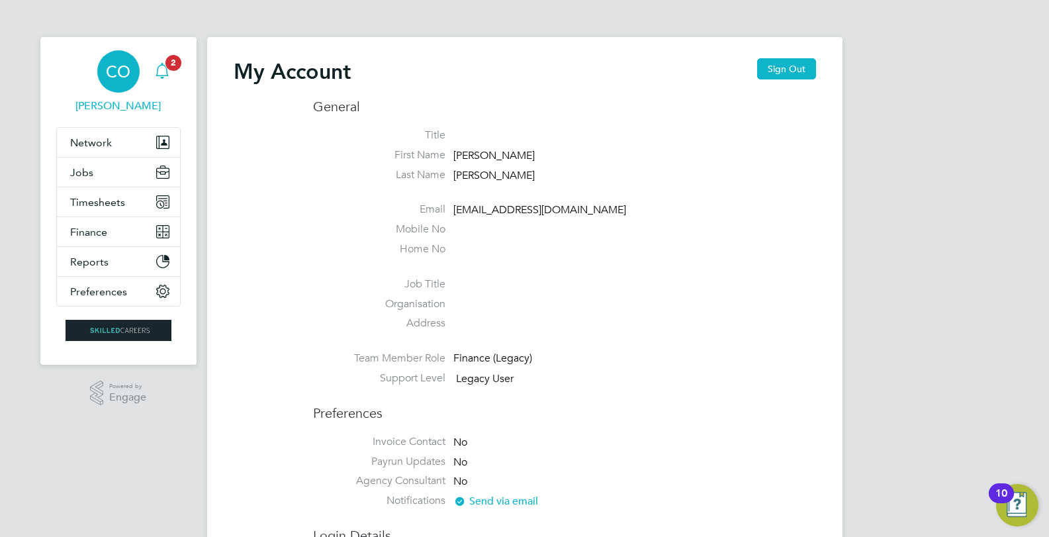
click at [157, 62] on div "Main navigation" at bounding box center [162, 71] width 26 height 26
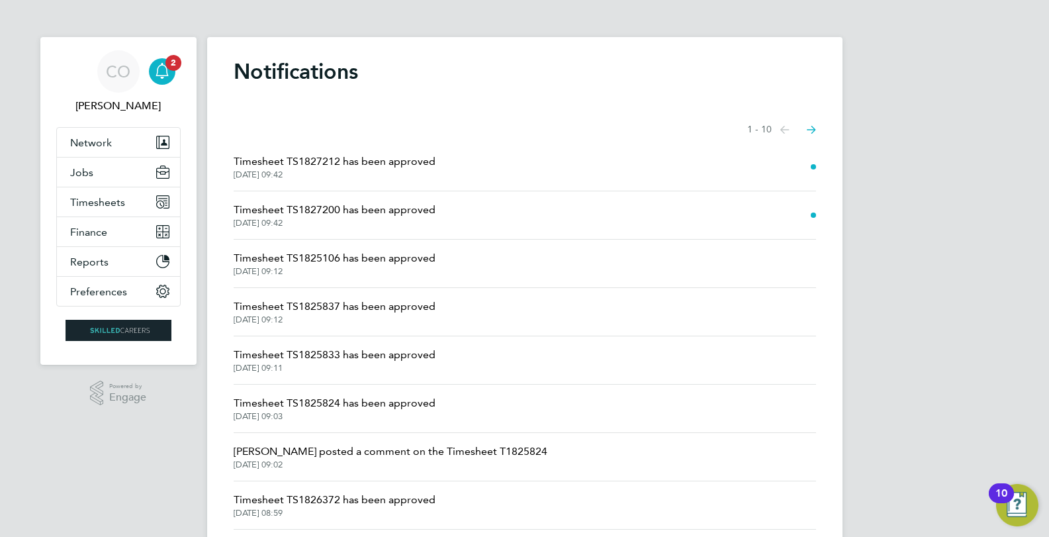
click at [338, 166] on span "Timesheet TS1827212 has been approved" at bounding box center [335, 162] width 202 height 16
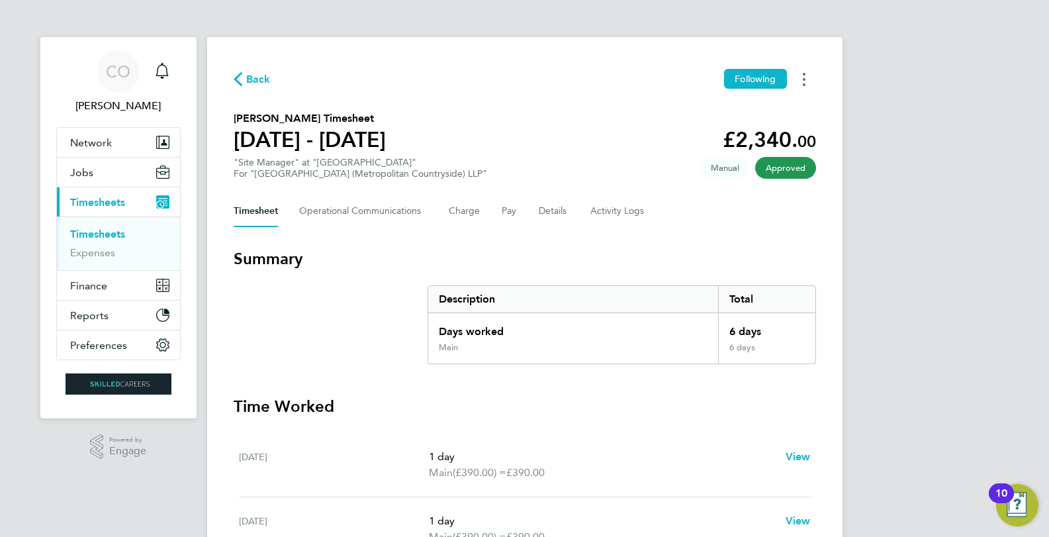
click at [809, 81] on button "Timesheets Menu" at bounding box center [804, 79] width 24 height 21
click at [785, 105] on link "Download timesheet" at bounding box center [736, 108] width 159 height 26
click at [250, 71] on span "Back" at bounding box center [258, 79] width 24 height 16
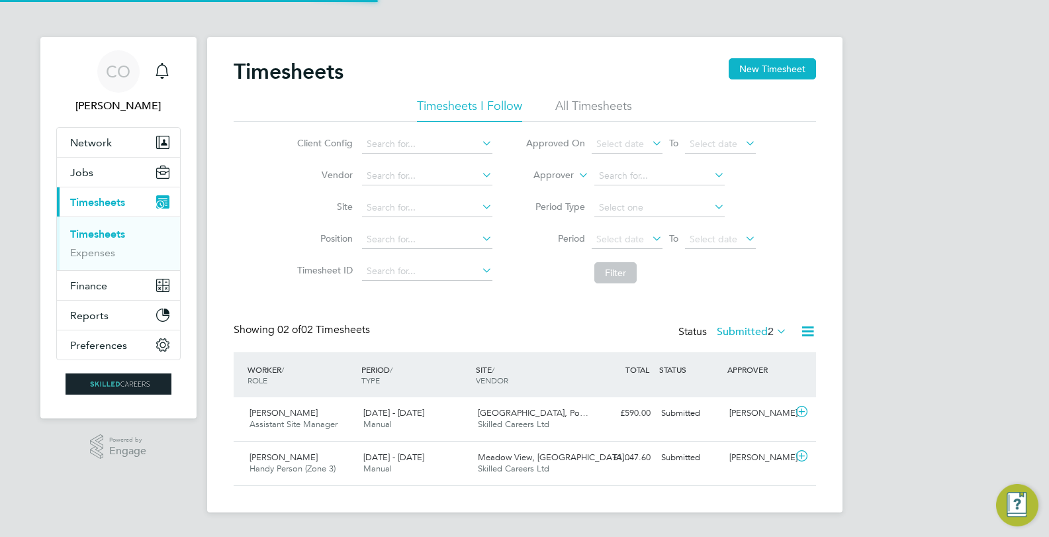
scroll to position [34, 115]
click at [149, 71] on app-nav-user-info "CO [PERSON_NAME] Notifications" at bounding box center [118, 82] width 124 height 90
click at [155, 71] on icon "Main navigation" at bounding box center [162, 71] width 16 height 16
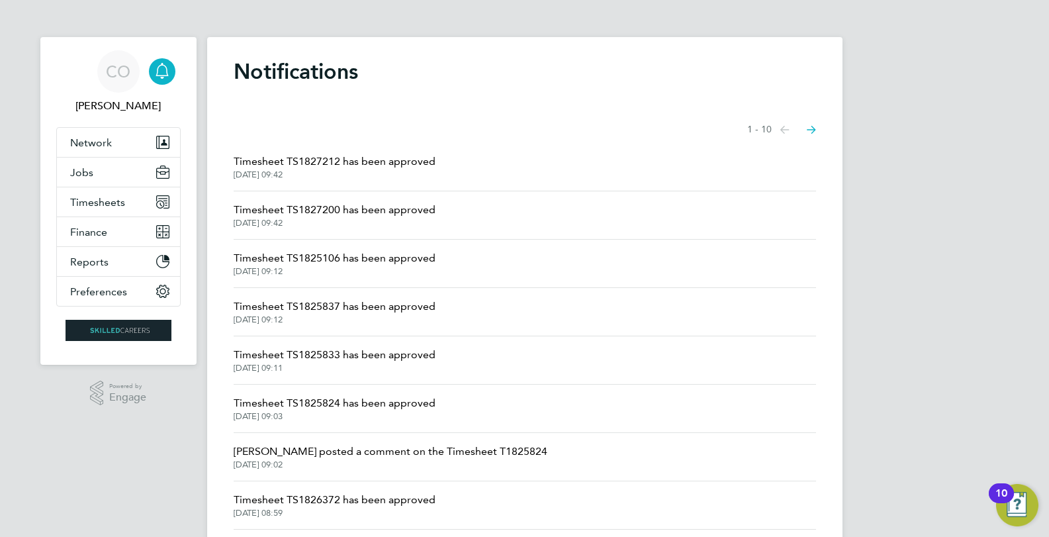
click at [272, 219] on span "[DATE] 09:42" at bounding box center [335, 223] width 202 height 11
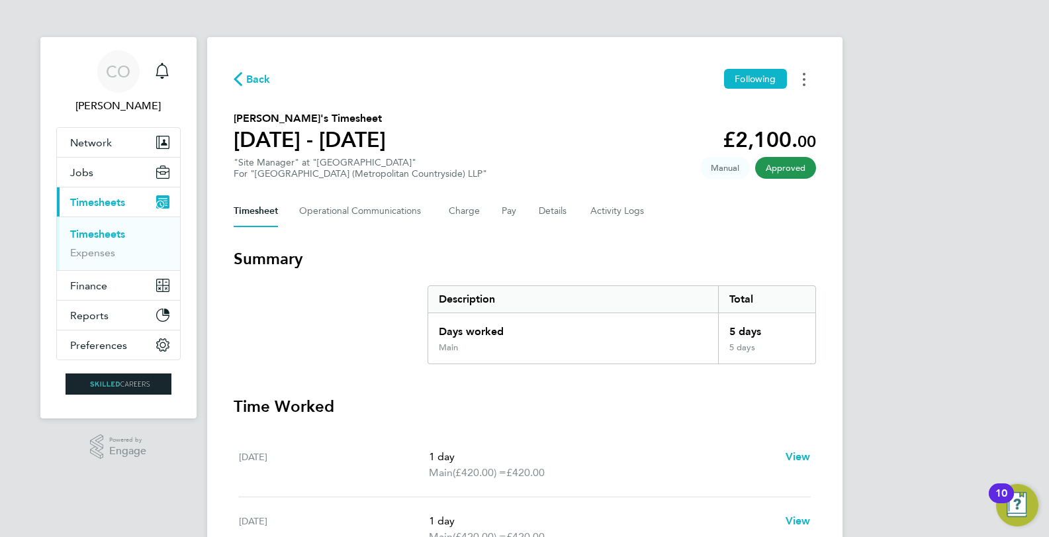
click at [805, 77] on icon "Timesheets Menu" at bounding box center [804, 79] width 3 height 13
click at [766, 108] on link "Download timesheet" at bounding box center [736, 108] width 159 height 26
